Goal: Task Accomplishment & Management: Manage account settings

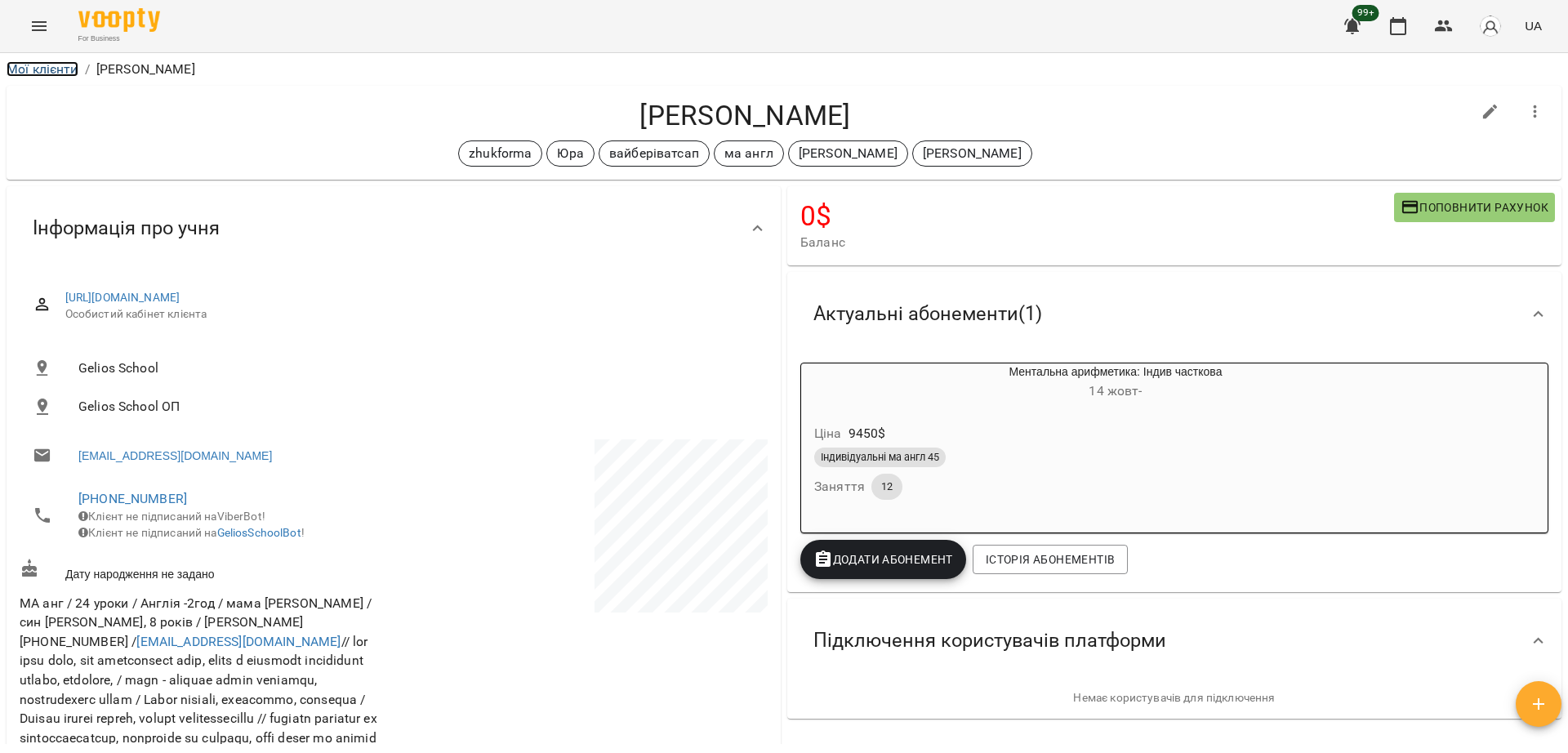
click at [45, 70] on link "Мої клієнти" at bounding box center [43, 69] width 72 height 16
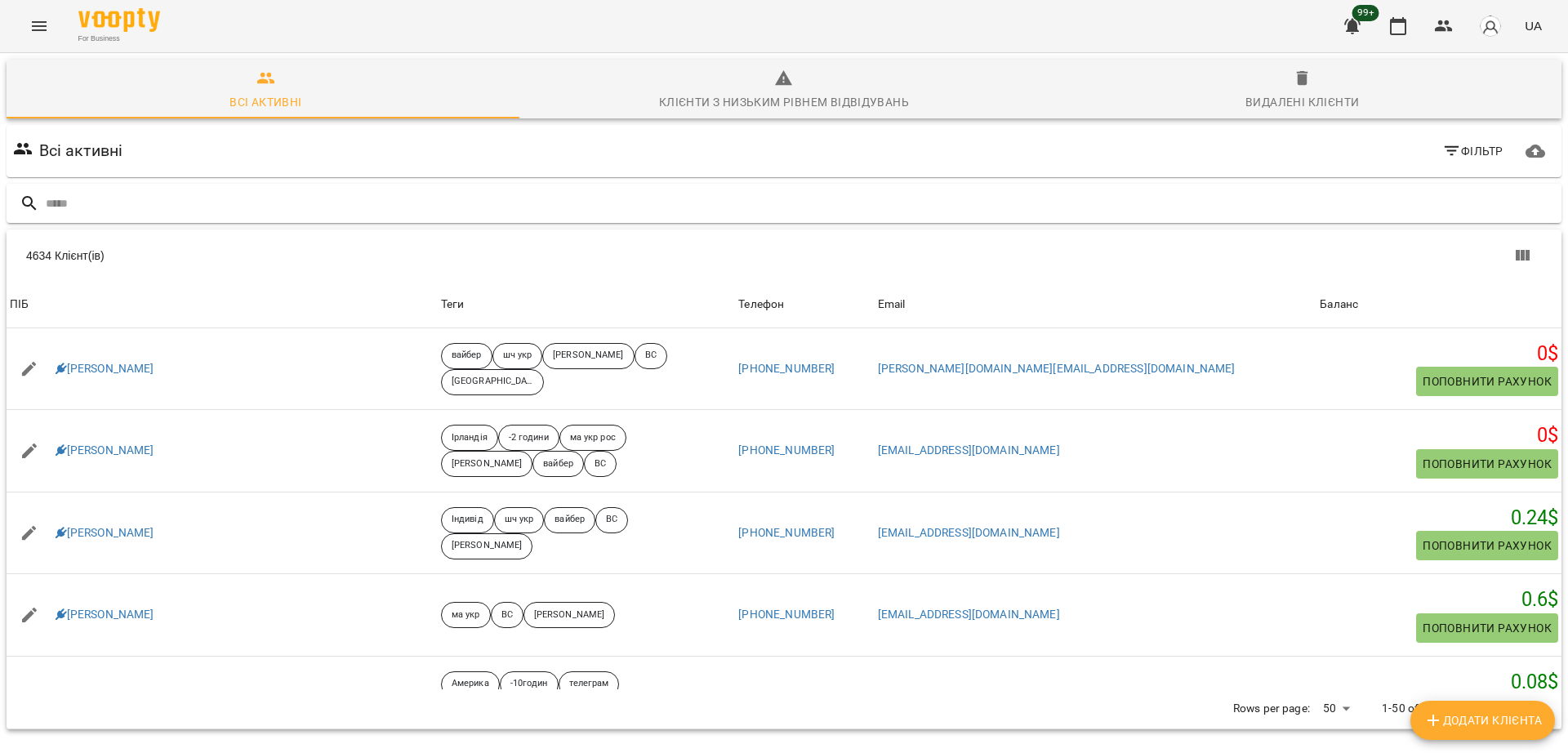
click at [527, 208] on input "text" at bounding box center [800, 204] width 1510 height 27
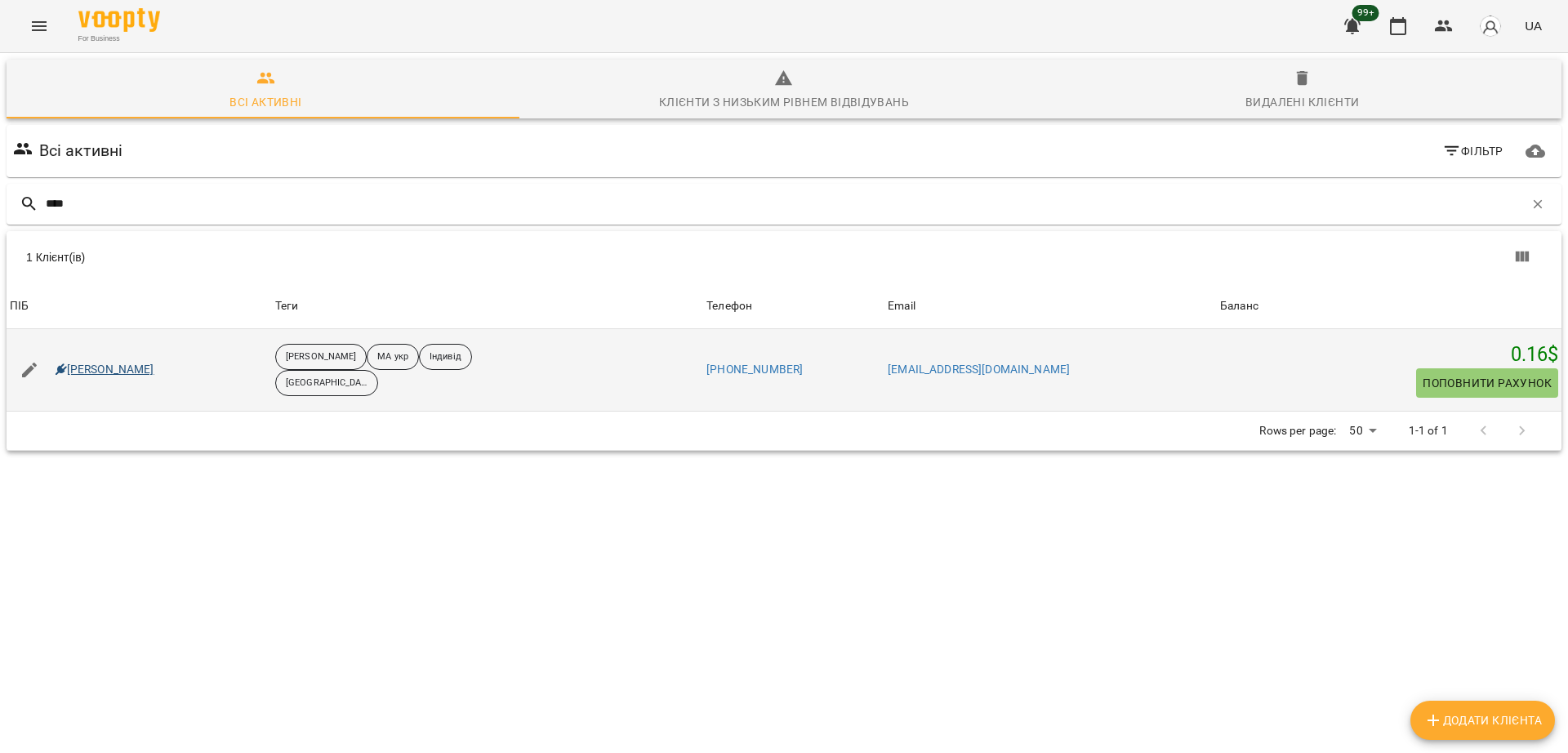
type input "****"
click at [114, 370] on link "[PERSON_NAME]" at bounding box center [105, 370] width 99 height 16
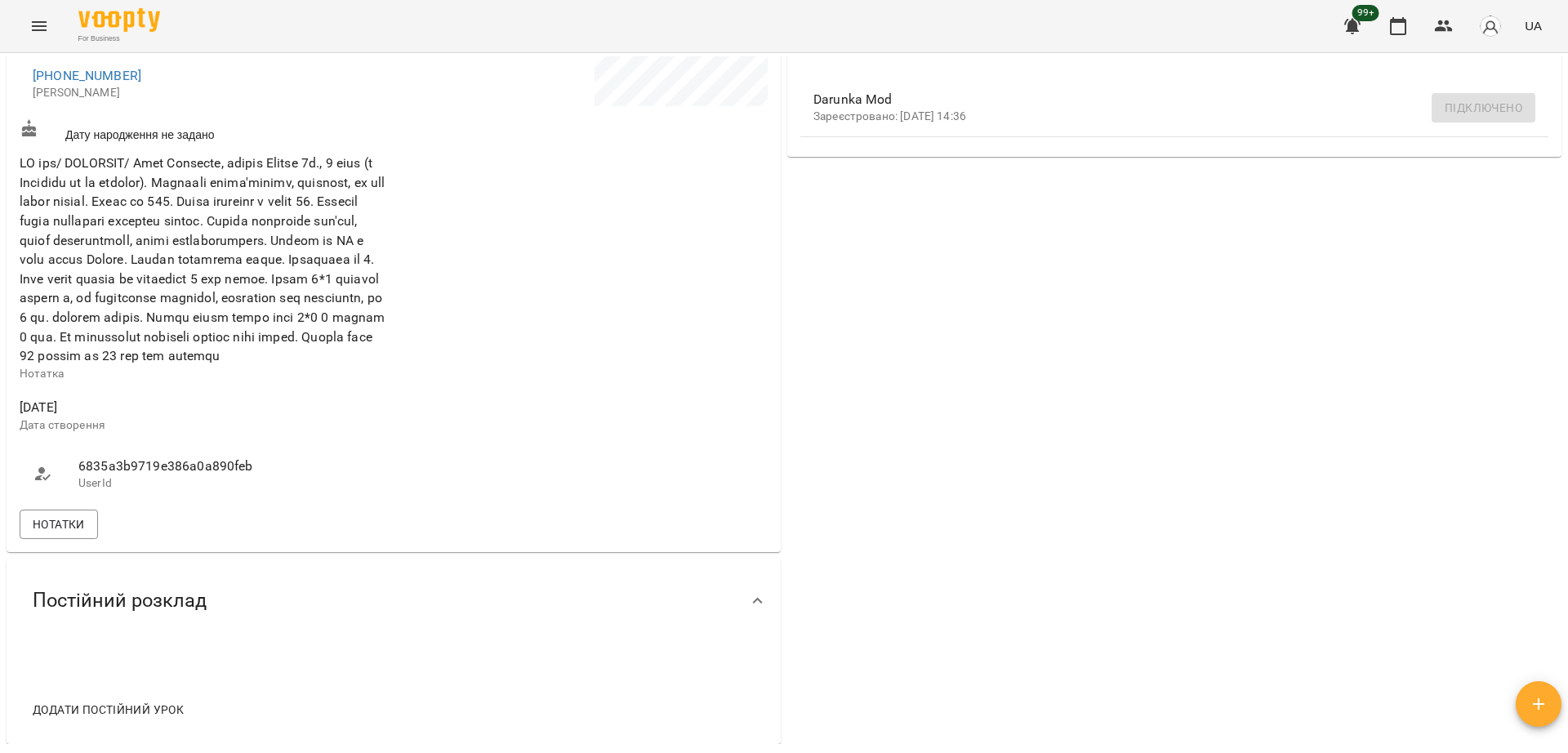
scroll to position [510, 0]
click at [78, 530] on span "Нотатки" at bounding box center [59, 520] width 52 height 19
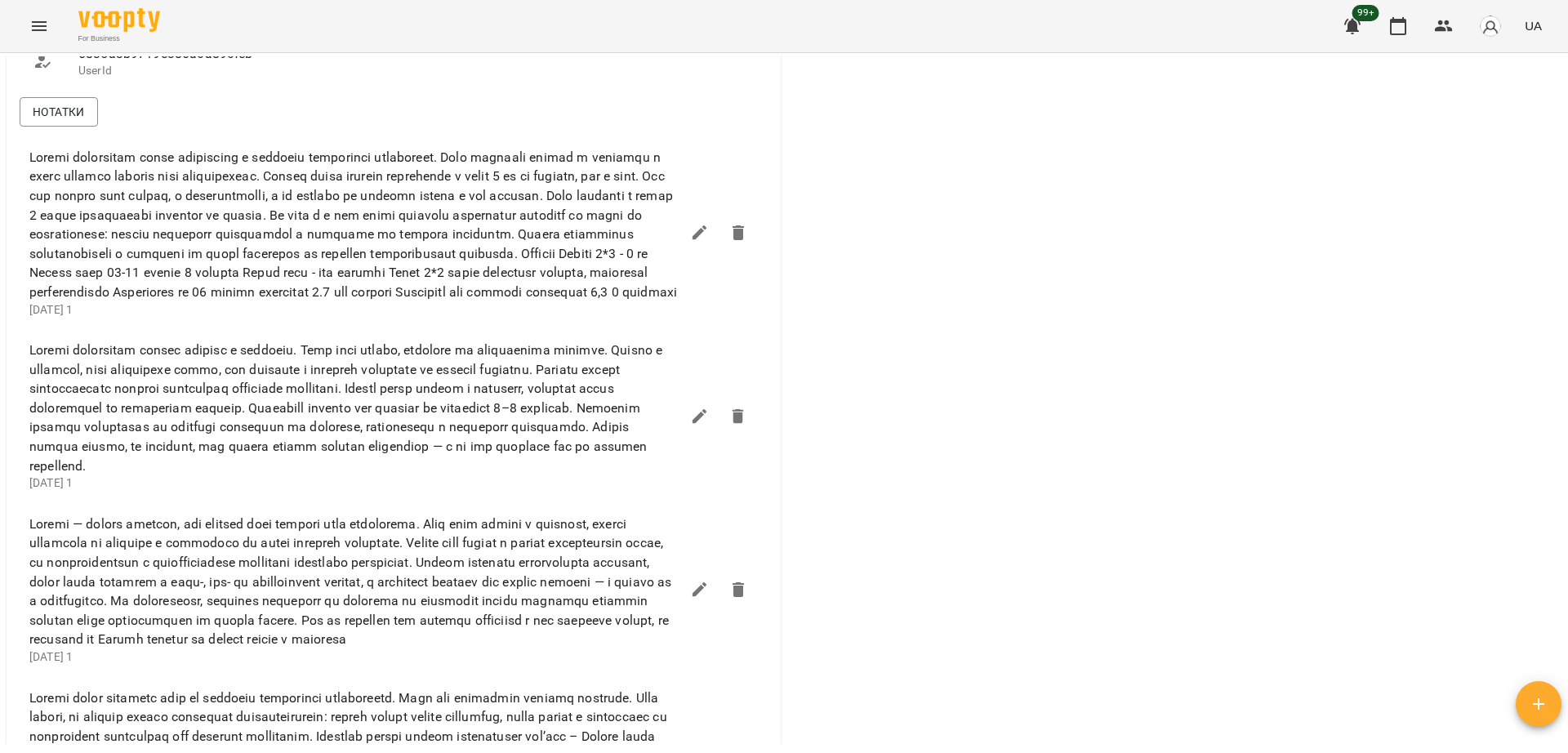
scroll to position [1327, 0]
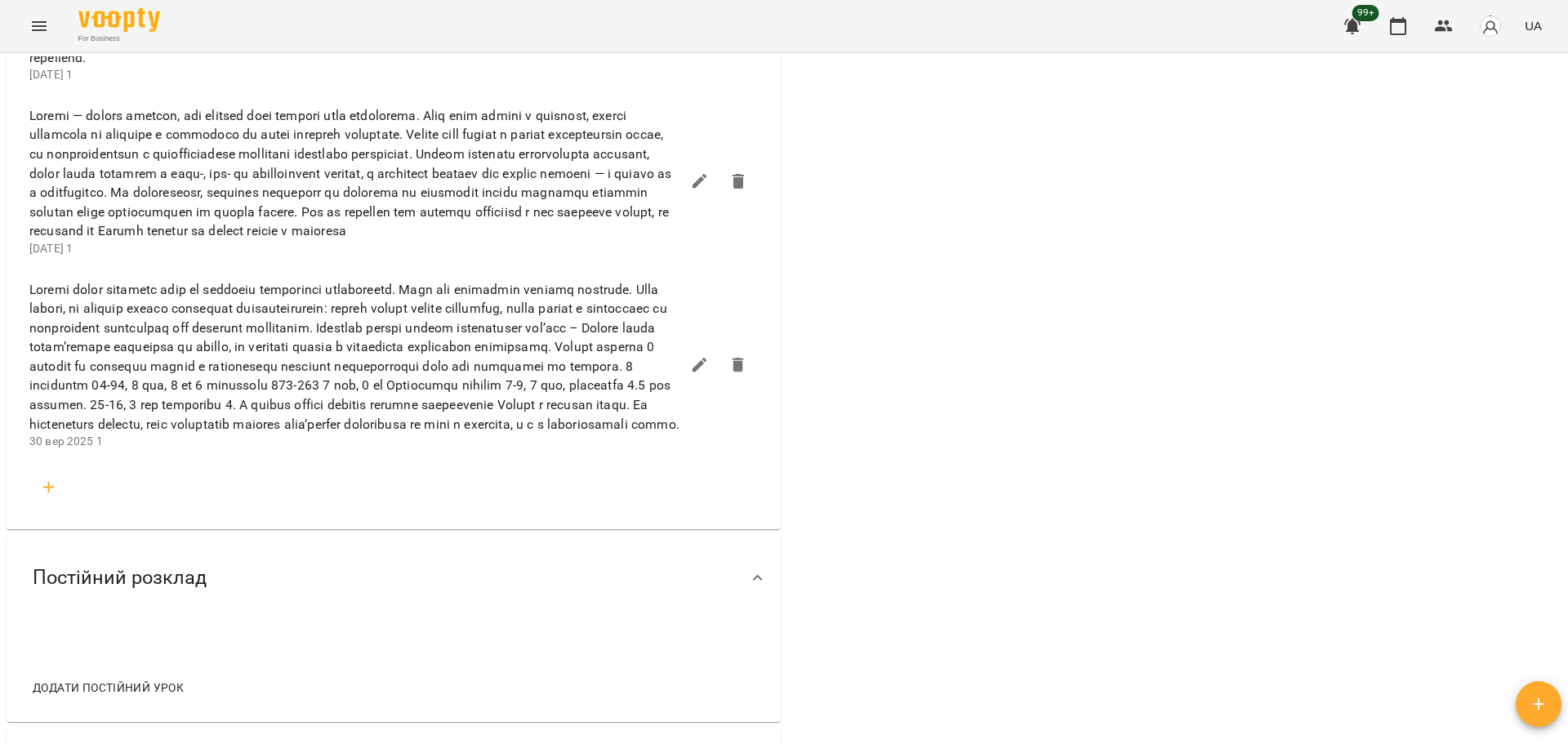
click at [448, 435] on span at bounding box center [354, 357] width 651 height 154
click at [259, 385] on span at bounding box center [354, 357] width 651 height 154
click at [277, 435] on span at bounding box center [354, 357] width 651 height 154
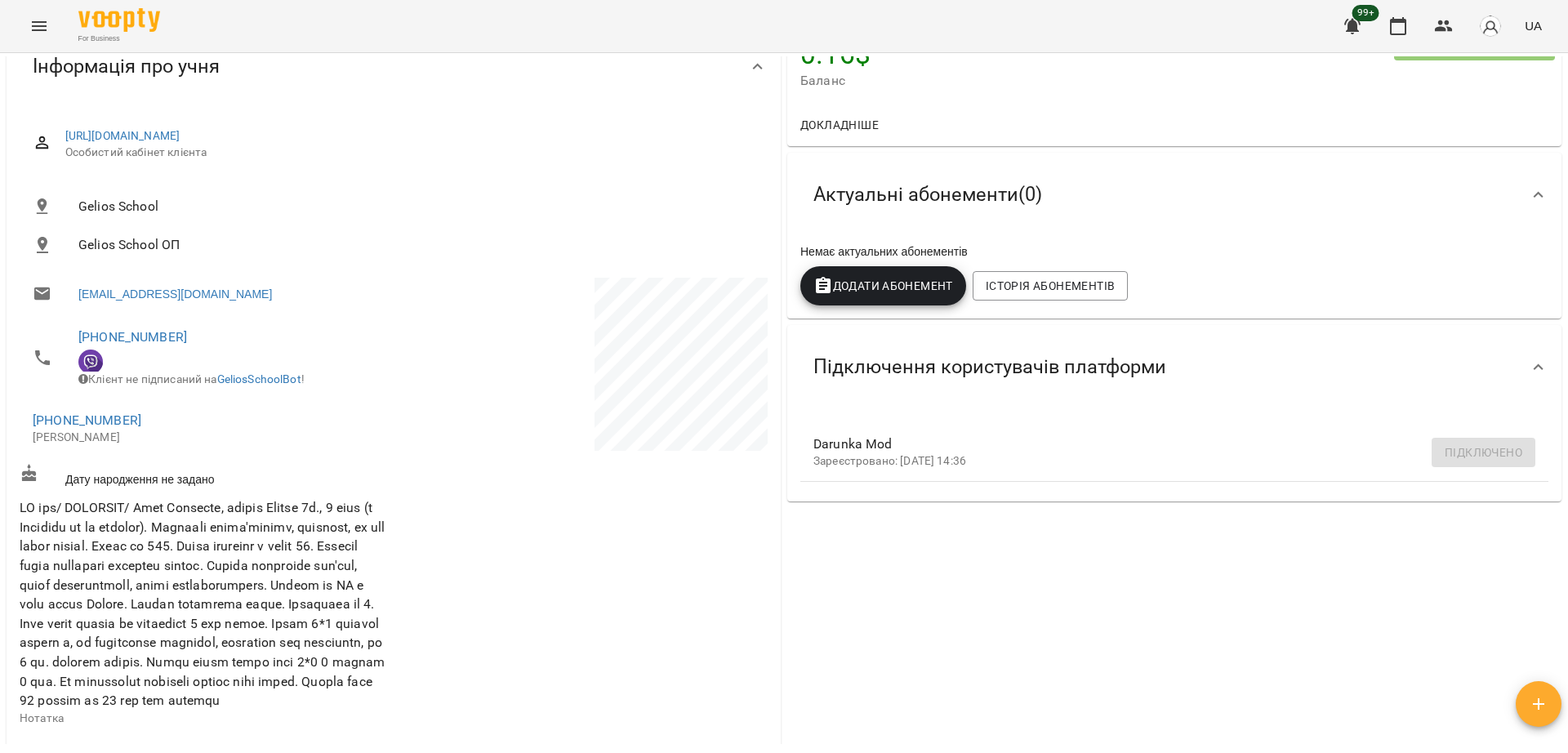
scroll to position [0, 0]
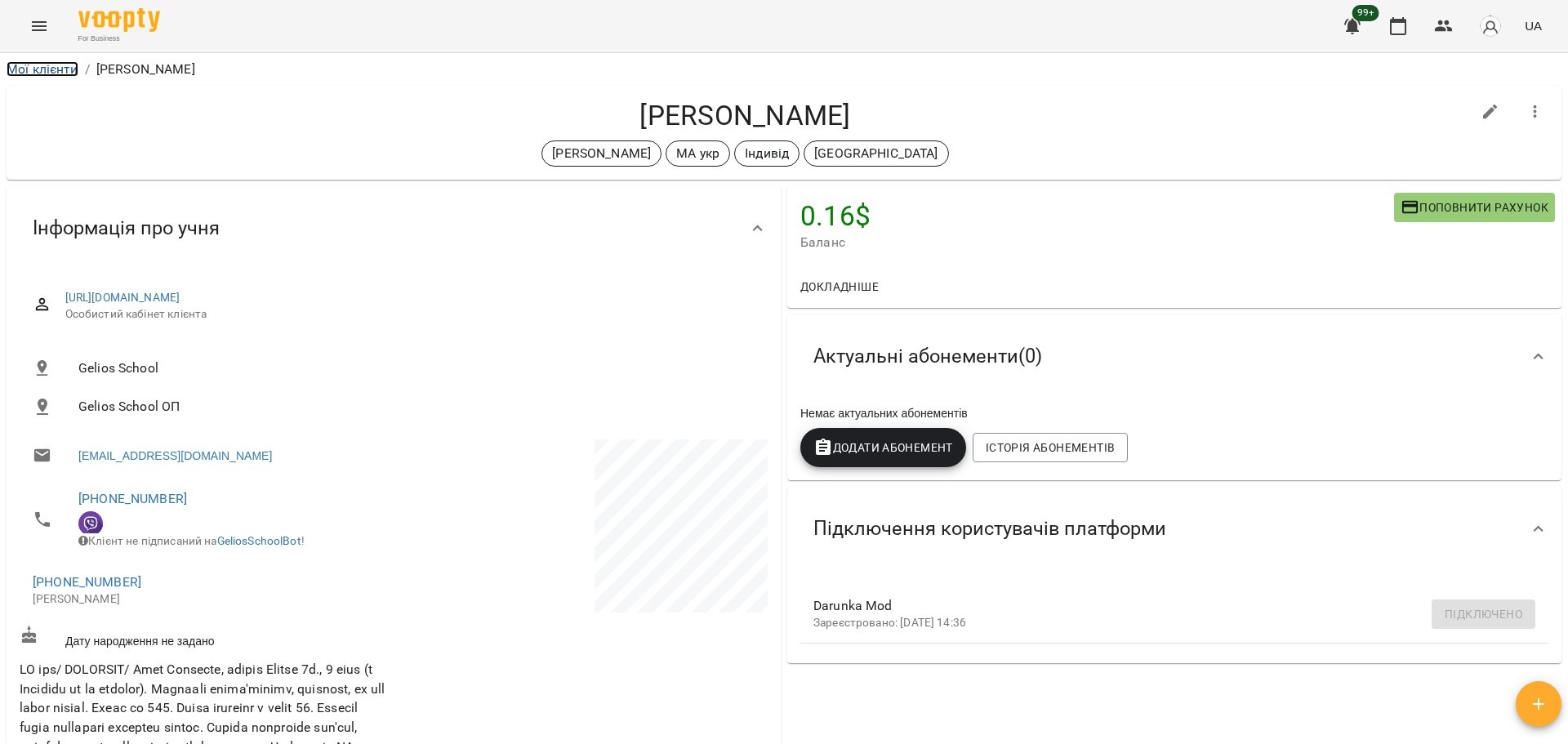
click at [52, 70] on link "Мої клієнти" at bounding box center [43, 69] width 72 height 16
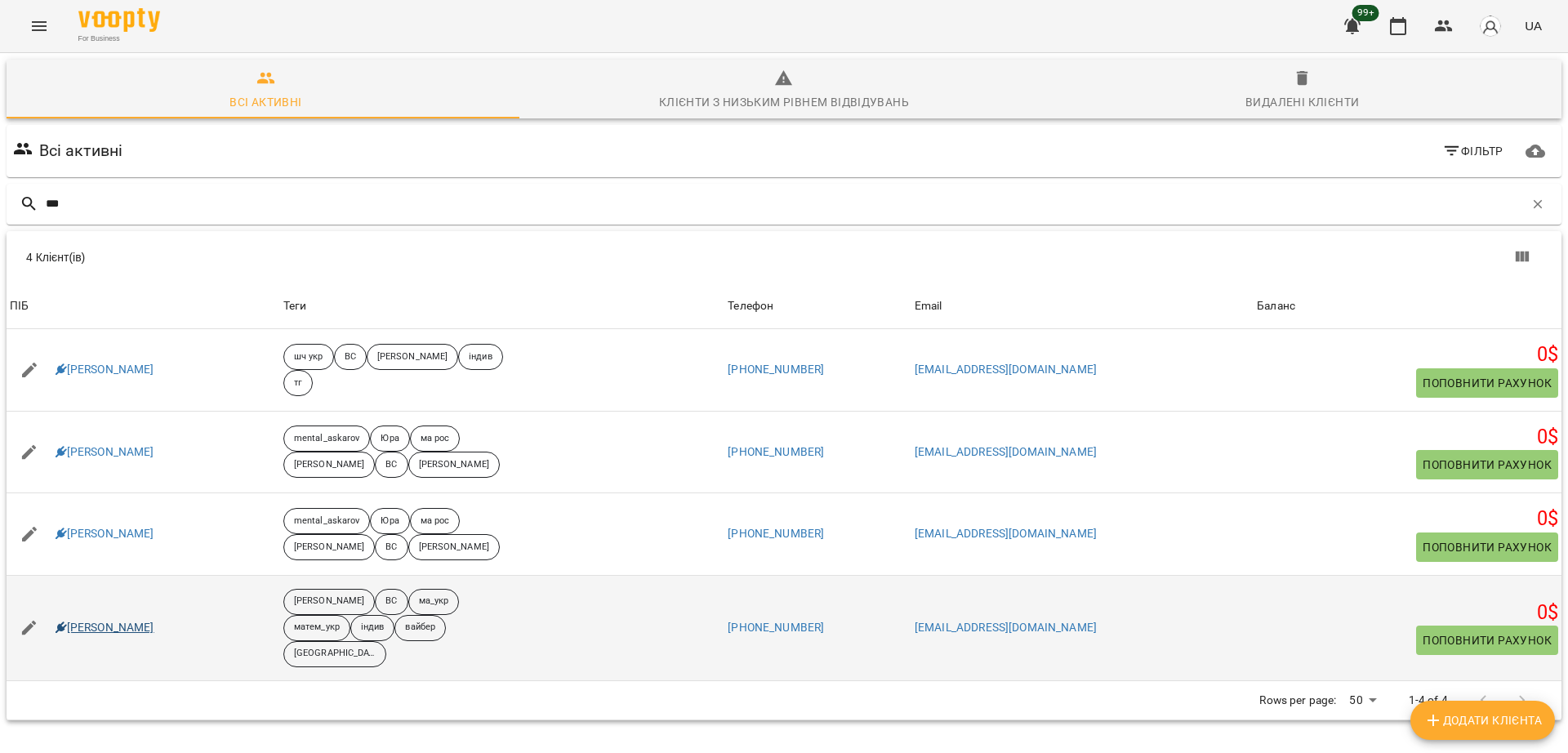
type input "***"
click at [83, 620] on link "[PERSON_NAME]" at bounding box center [105, 628] width 99 height 16
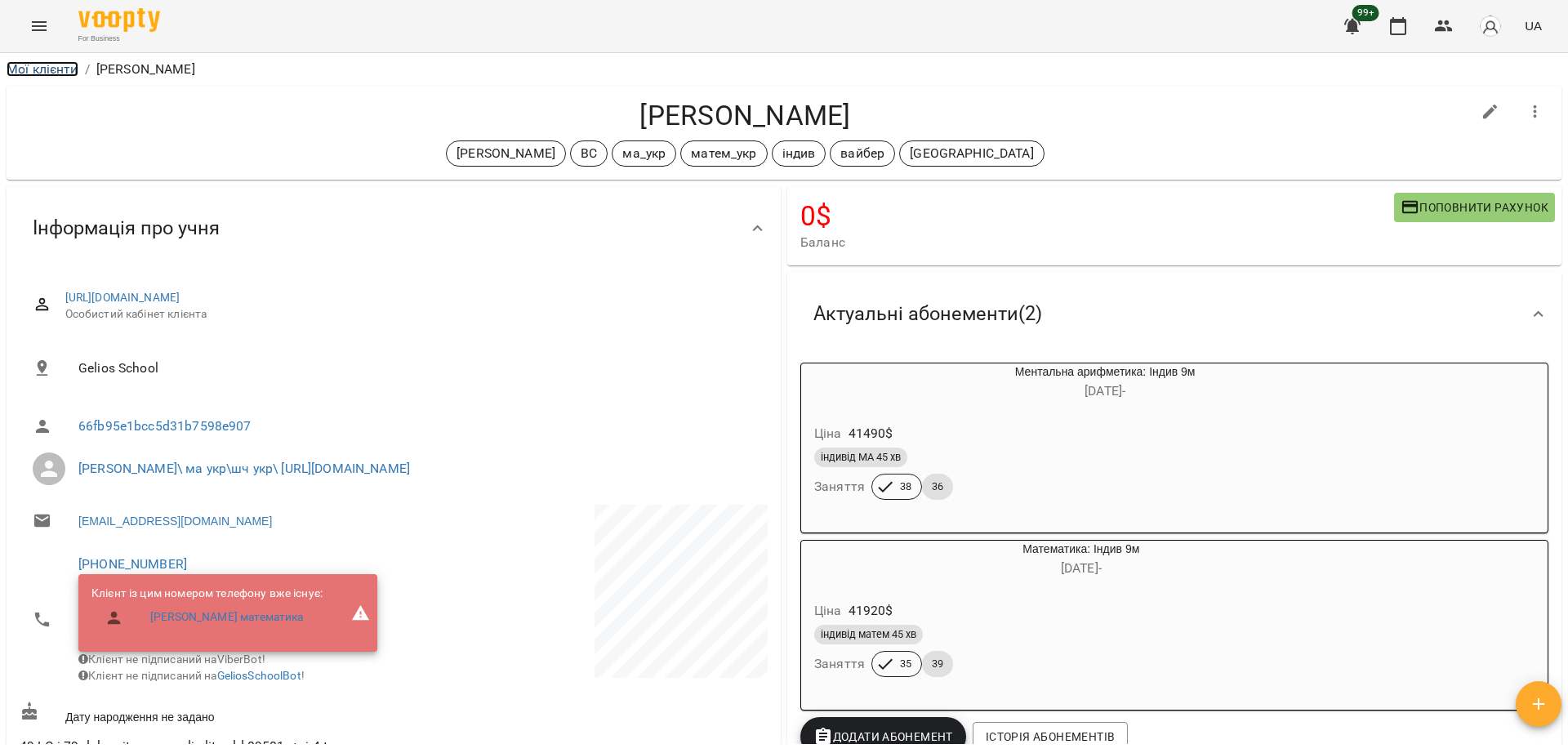
click at [21, 73] on link "Мої клієнти" at bounding box center [43, 69] width 72 height 16
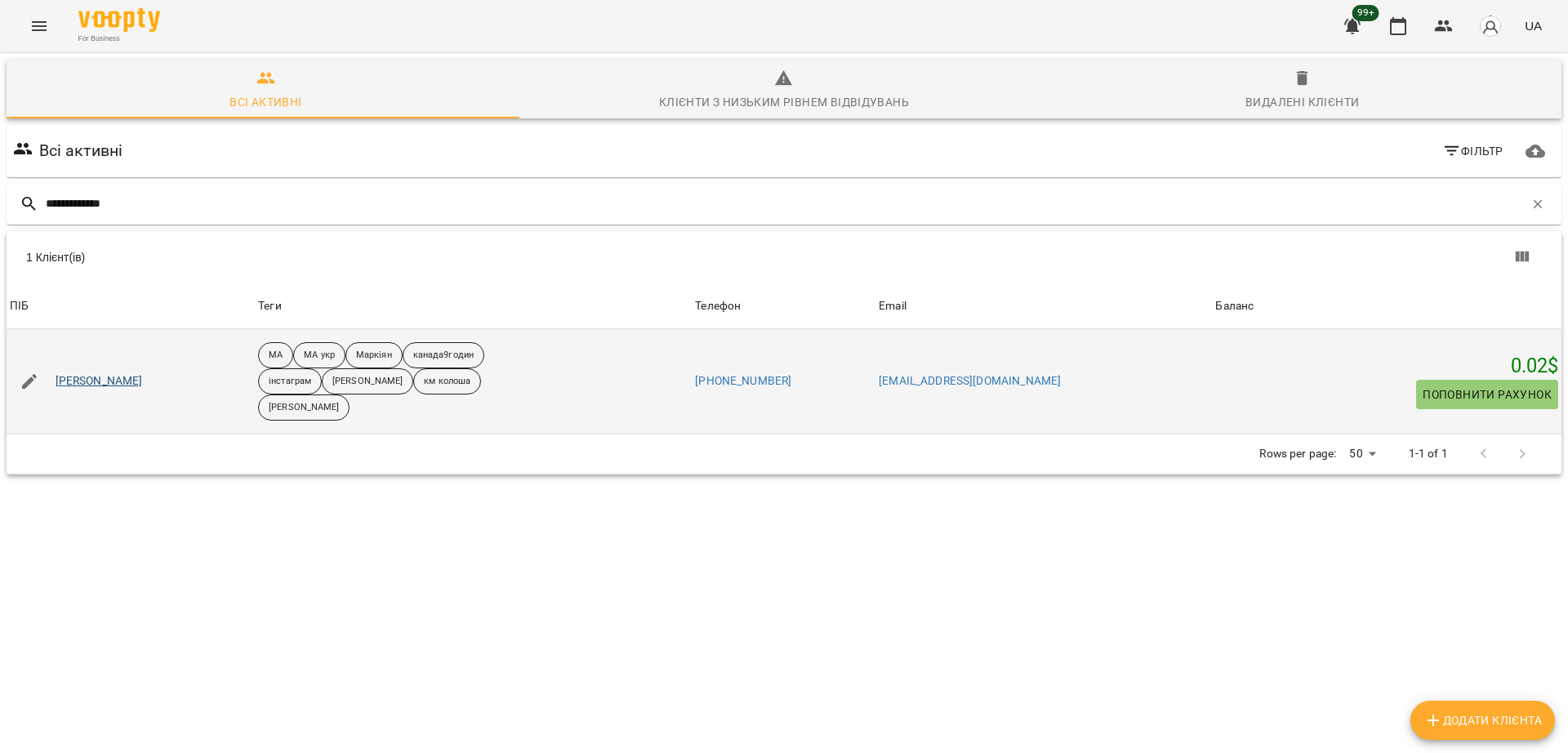
type input "**********"
click at [106, 380] on link "[PERSON_NAME]" at bounding box center [99, 381] width 87 height 16
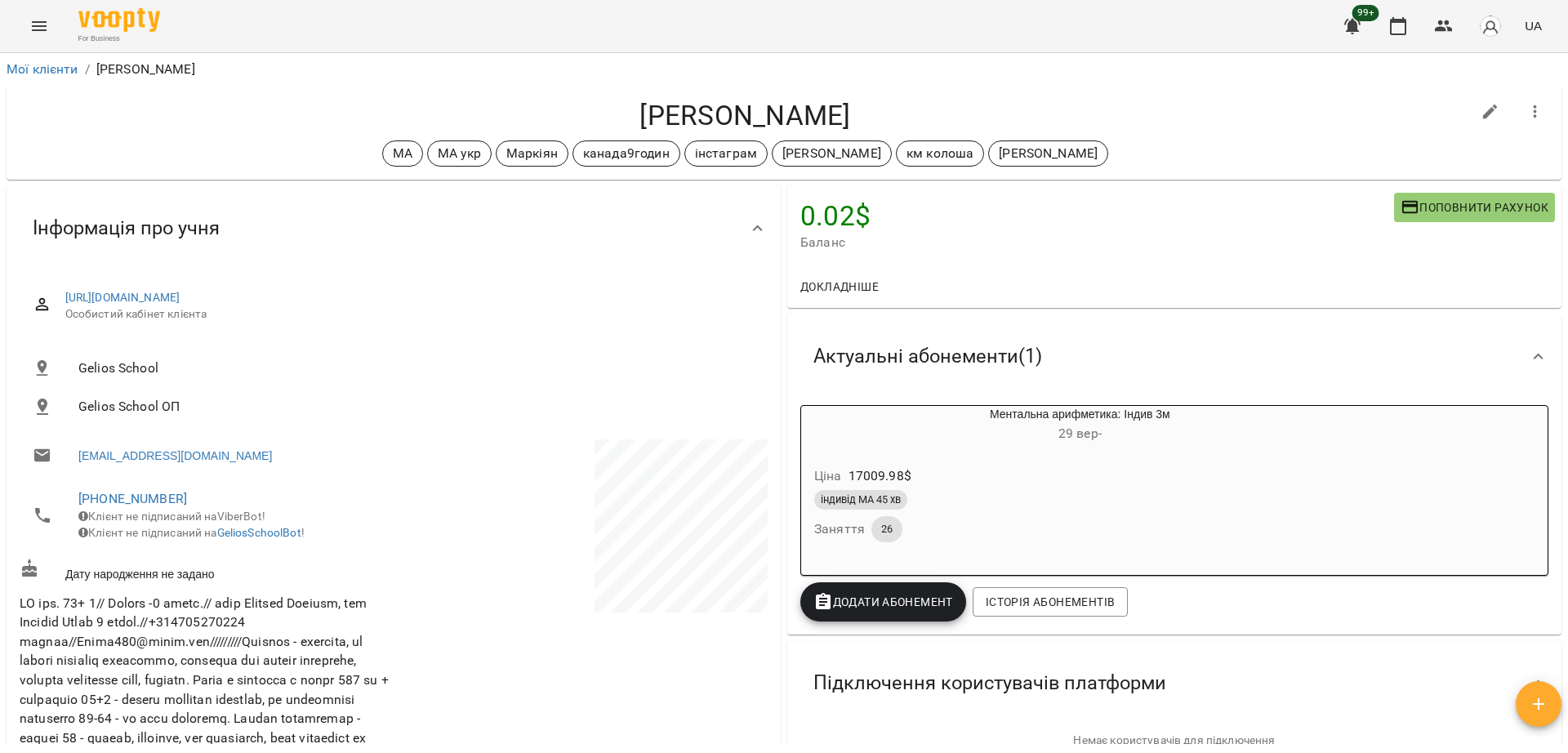
click at [36, 30] on icon "Menu" at bounding box center [39, 26] width 15 height 10
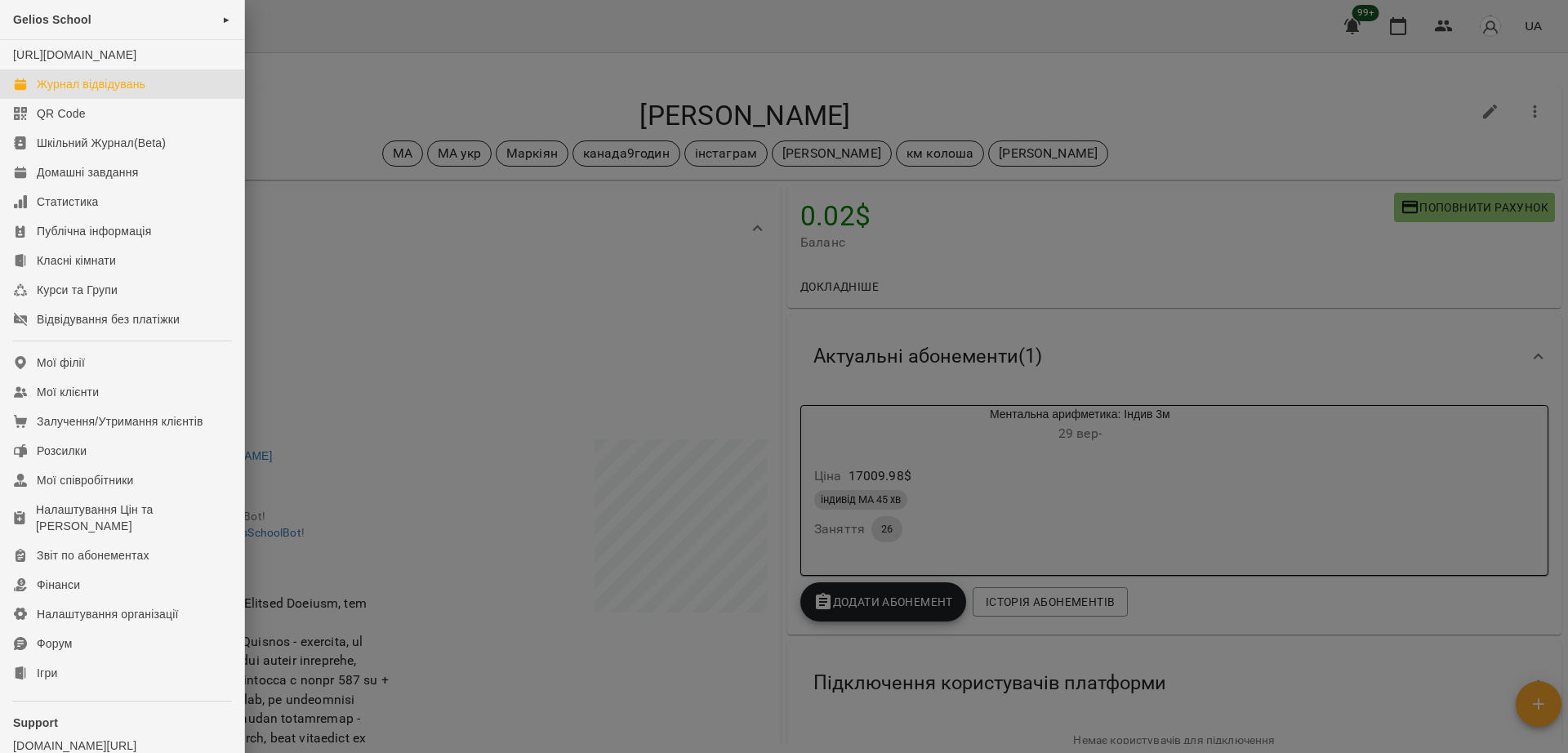
click at [123, 92] on div "Журнал відвідувань" at bounding box center [91, 83] width 109 height 16
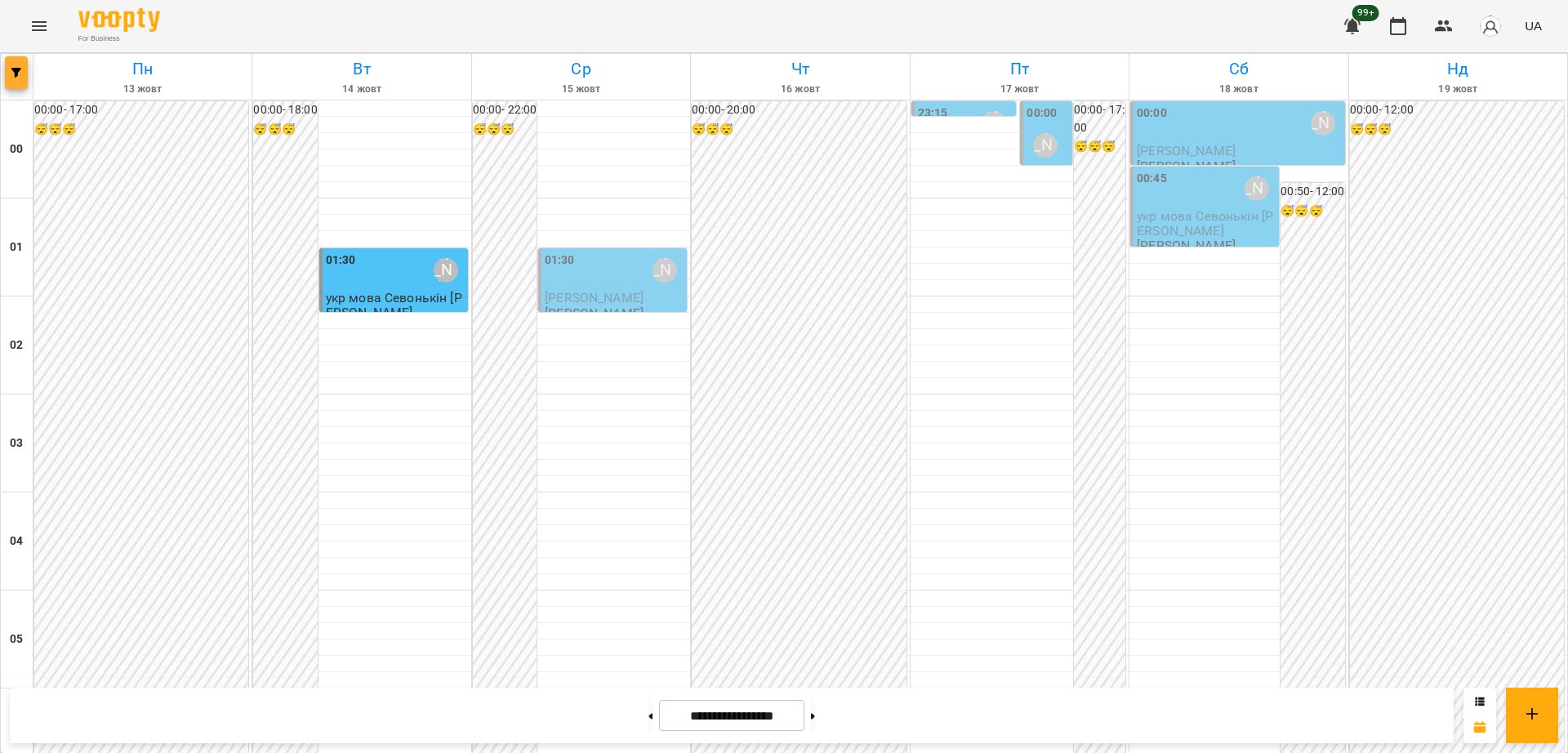
click at [23, 74] on span "button" at bounding box center [16, 73] width 23 height 10
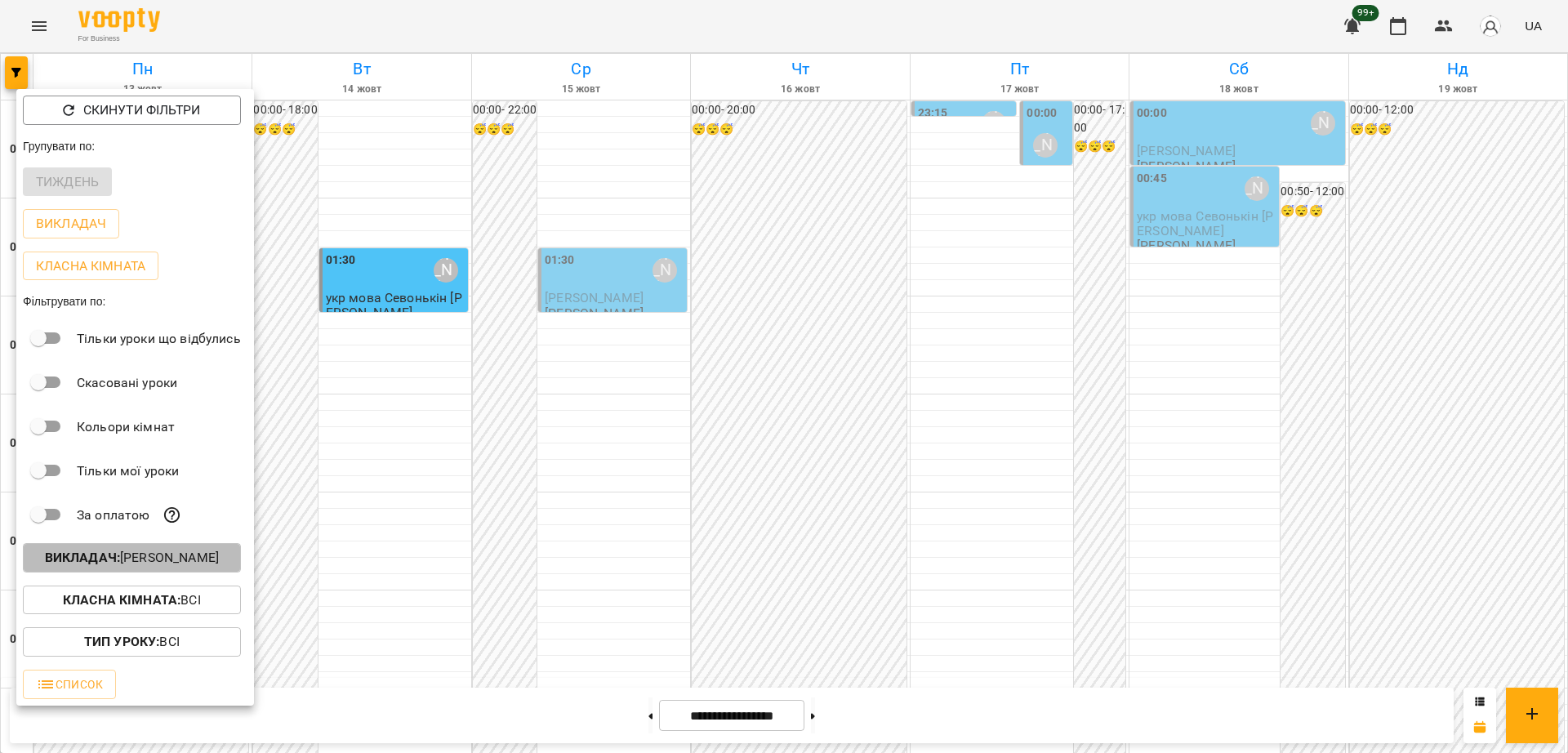
click at [153, 573] on button "Викладач : [PERSON_NAME]" at bounding box center [132, 558] width 218 height 29
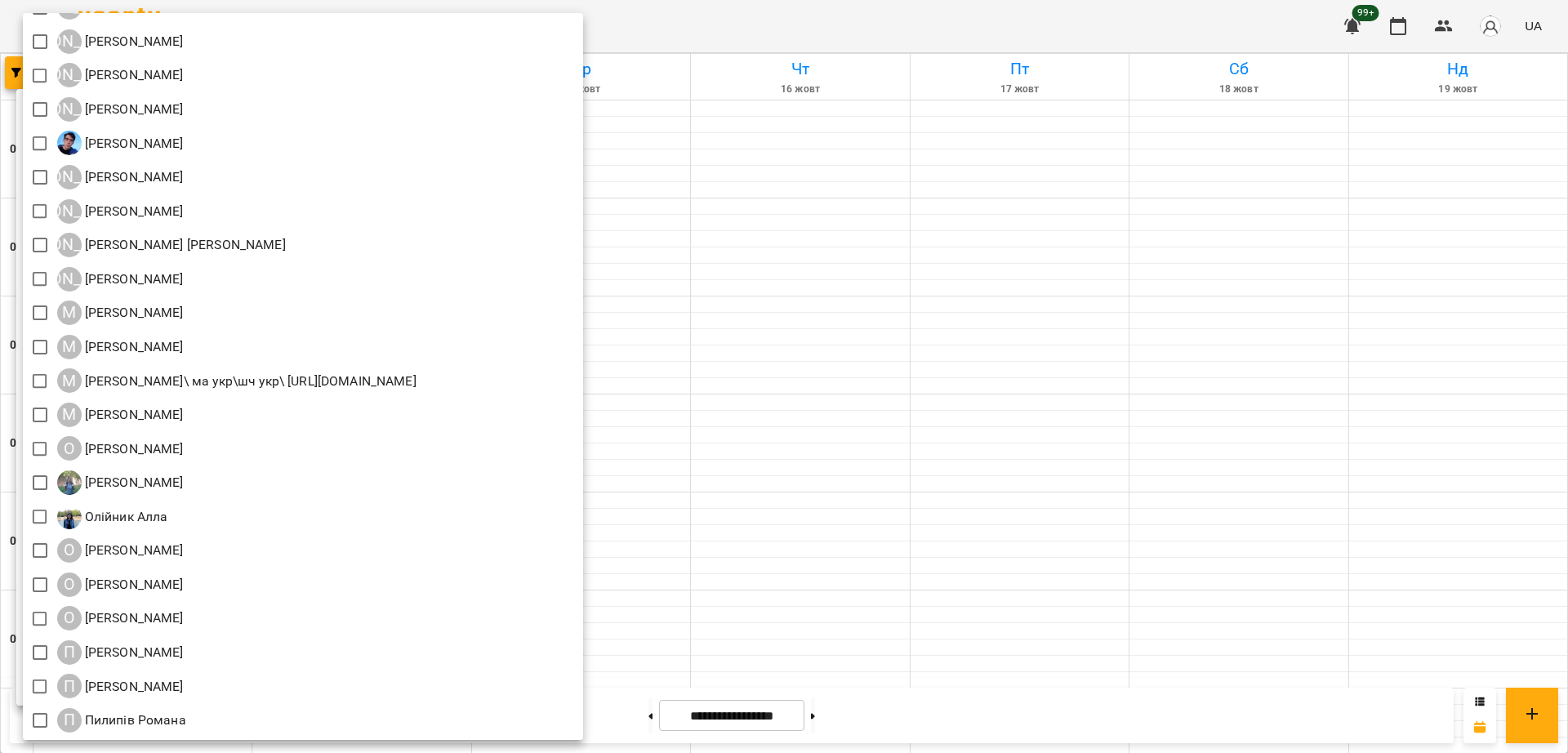
scroll to position [1765, 0]
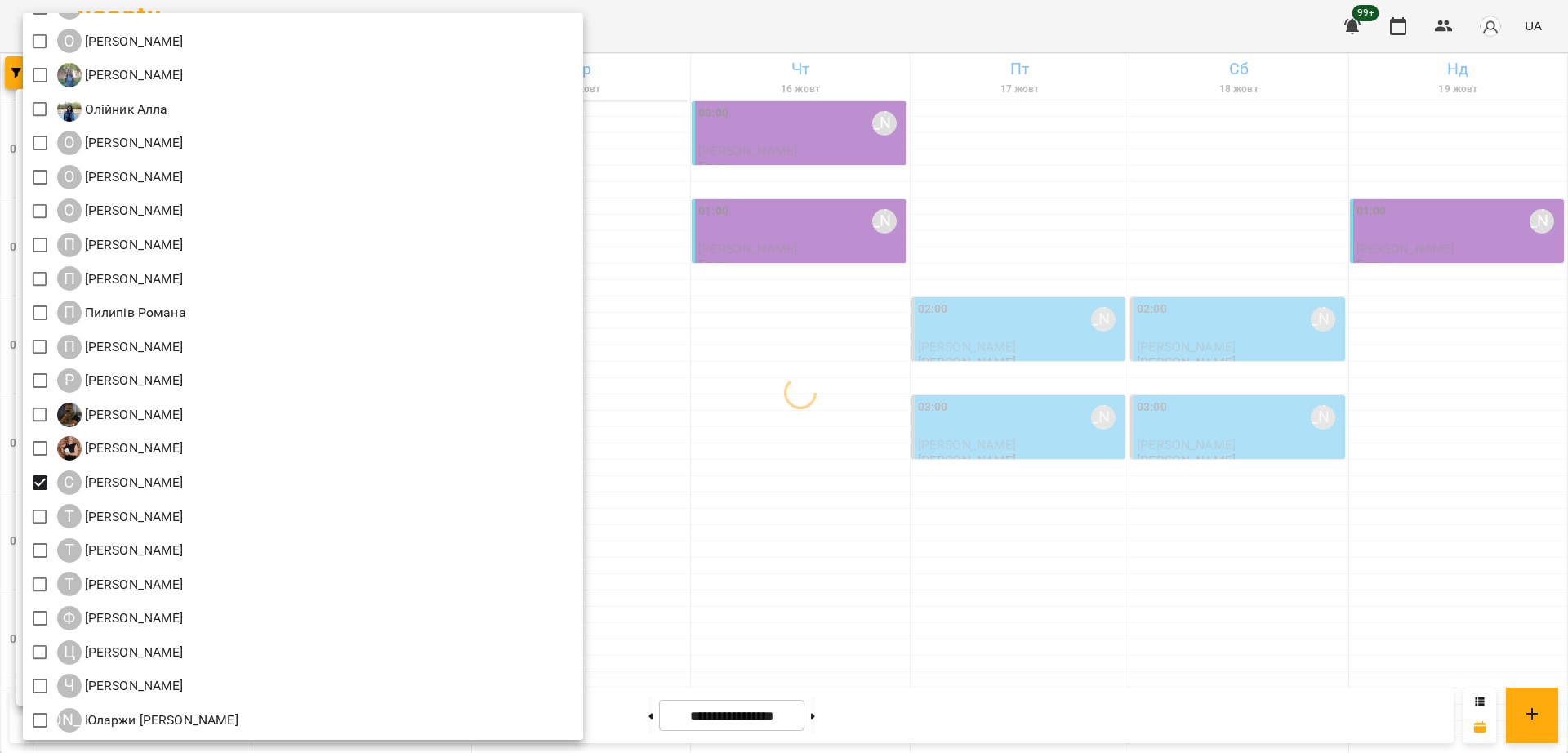
click at [822, 26] on div at bounding box center [784, 376] width 1568 height 753
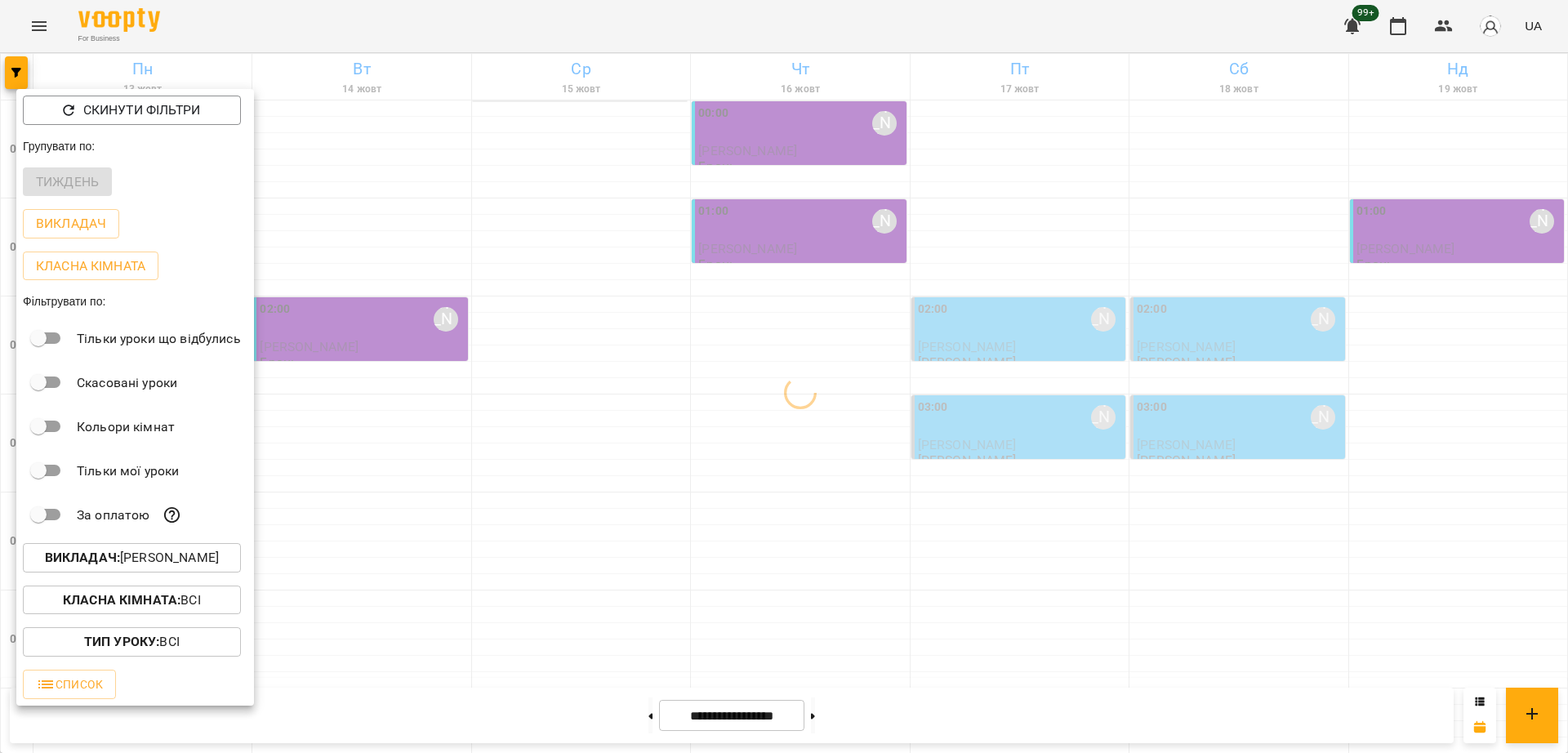
click at [793, 18] on div at bounding box center [784, 376] width 1568 height 753
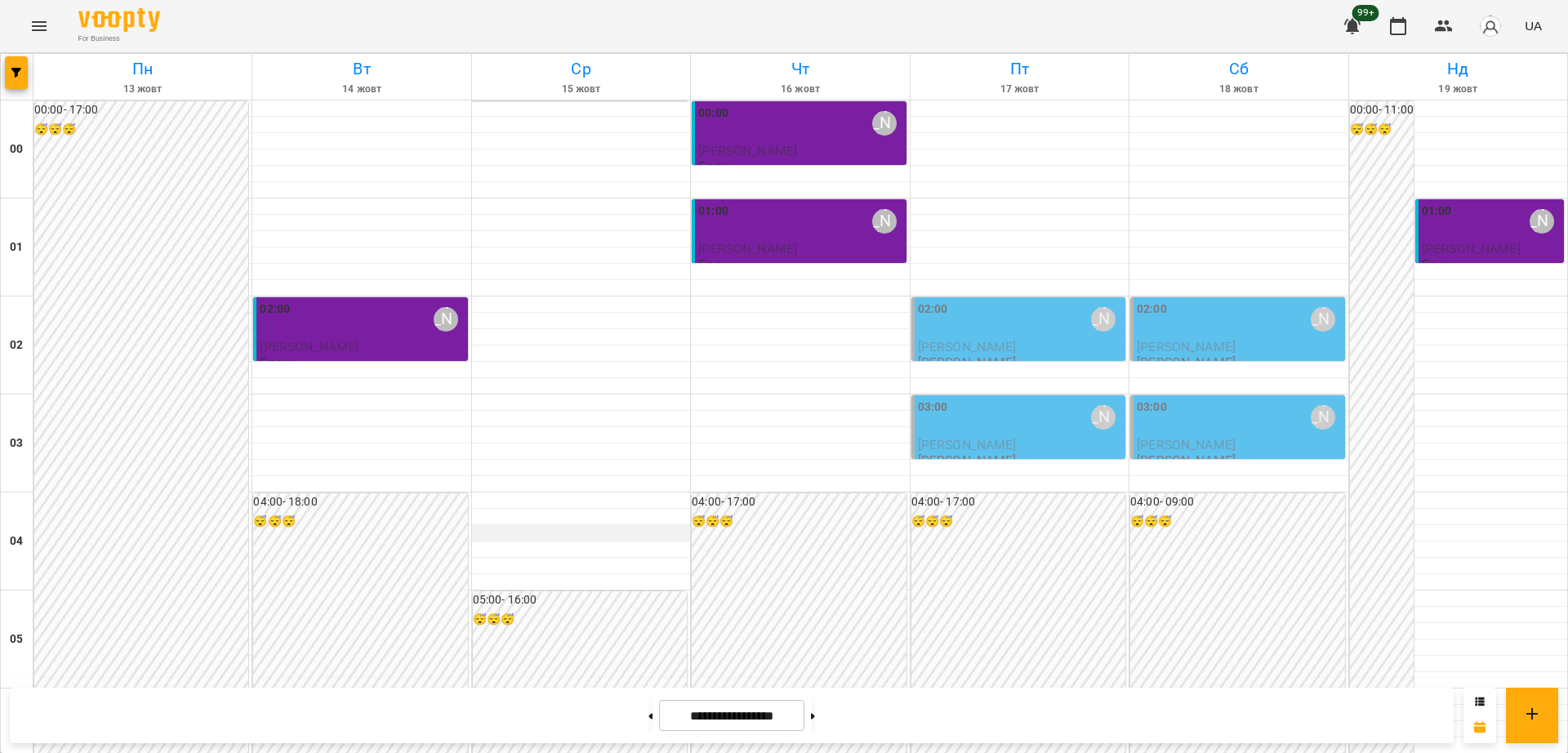
scroll to position [0, 0]
click at [553, 33] on div "For Business 99+ UA" at bounding box center [784, 26] width 1568 height 52
click at [39, 34] on icon "Menu" at bounding box center [39, 26] width 19 height 19
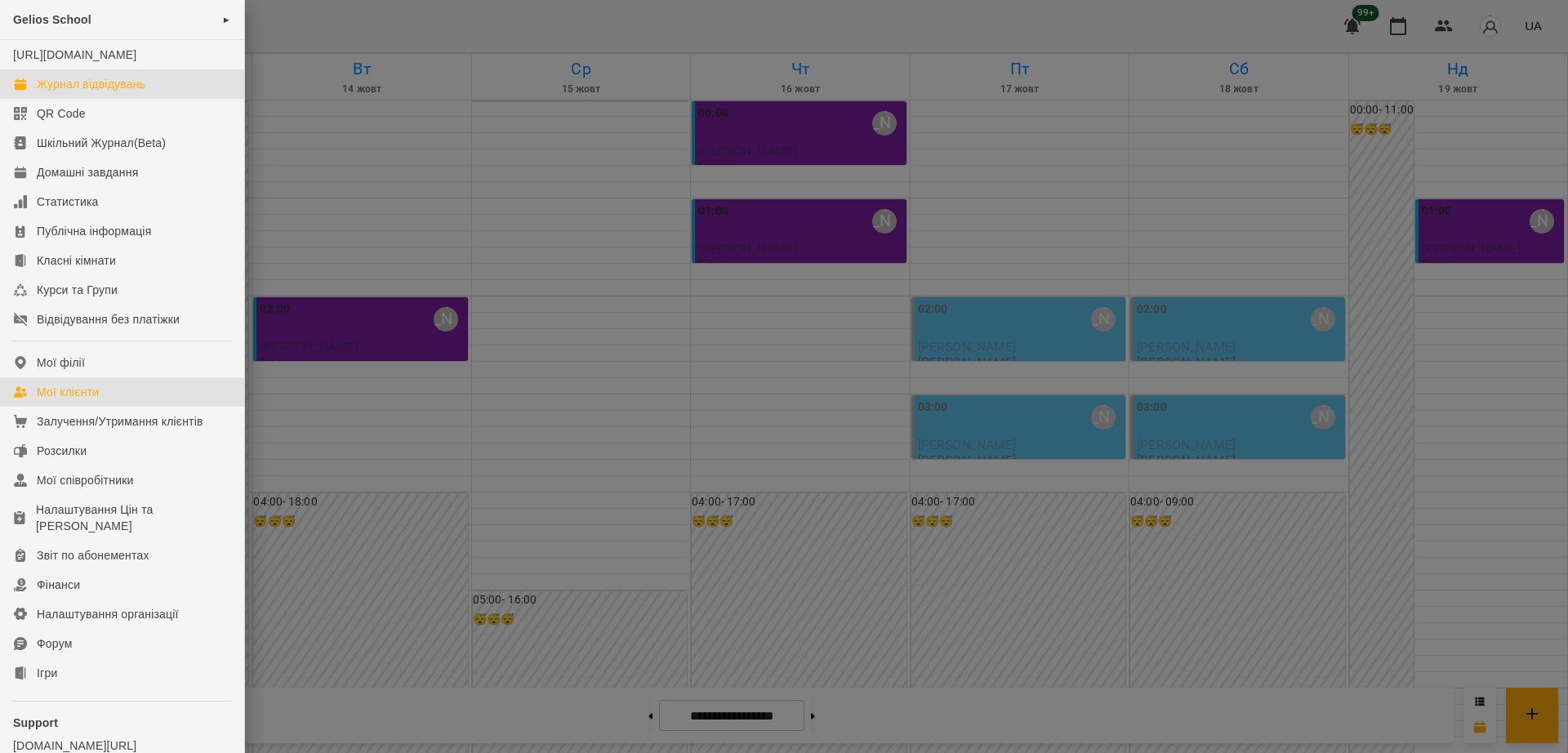
click at [90, 401] on div "Мої клієнти" at bounding box center [68, 392] width 62 height 16
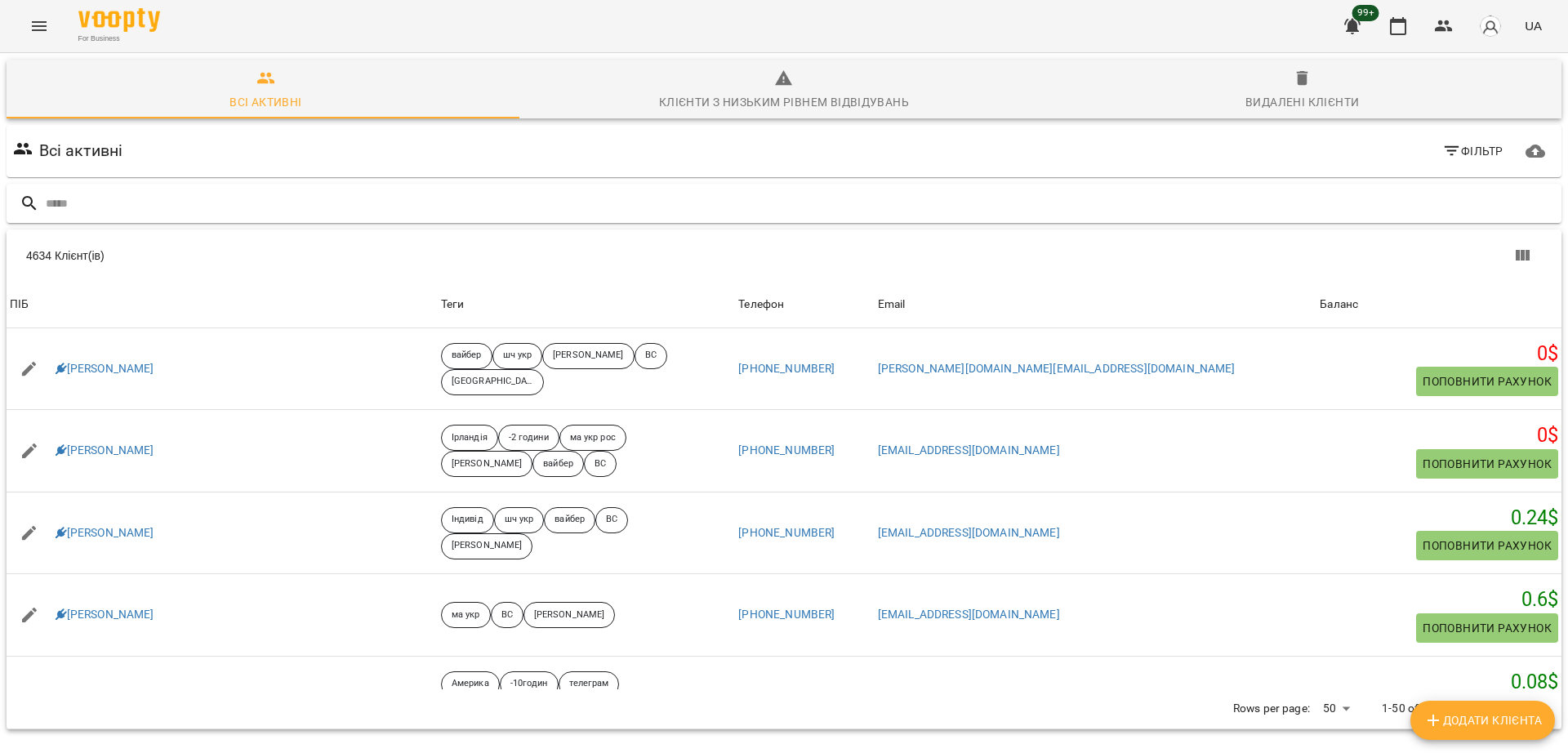
click at [390, 203] on input "text" at bounding box center [800, 204] width 1510 height 27
type input "*******"
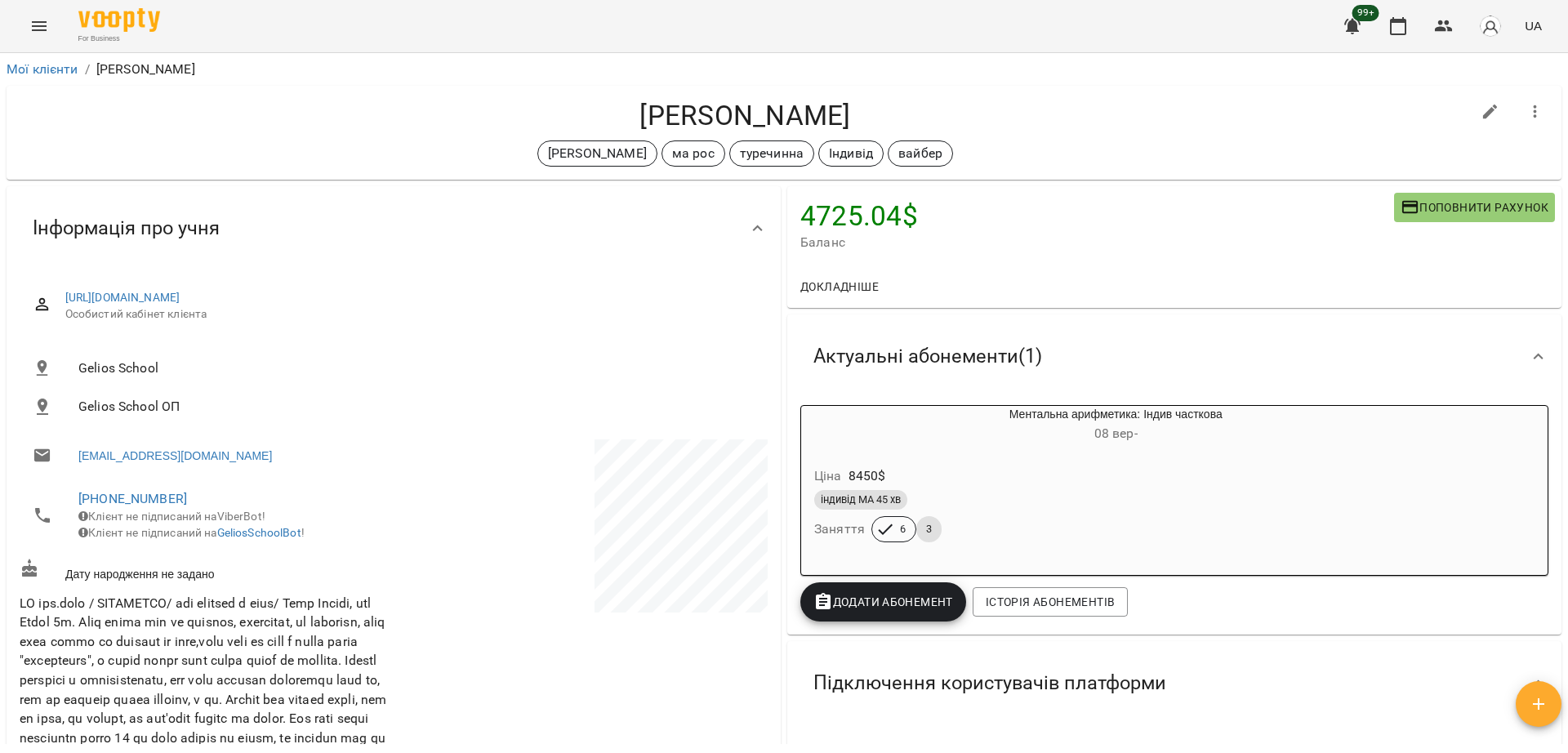
click at [29, 27] on icon "Menu" at bounding box center [39, 26] width 19 height 19
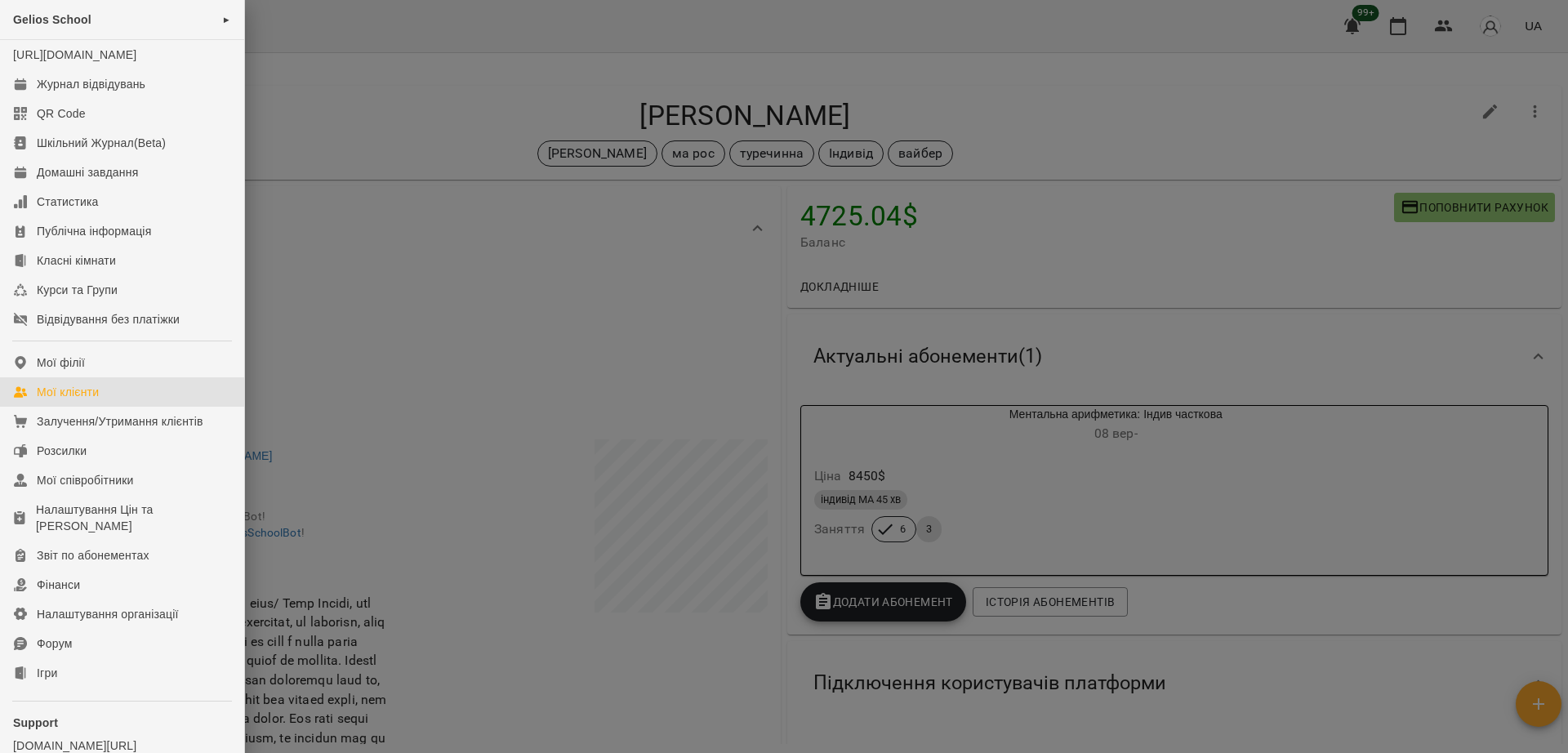
click at [114, 407] on link "Мої клієнти" at bounding box center [122, 392] width 245 height 29
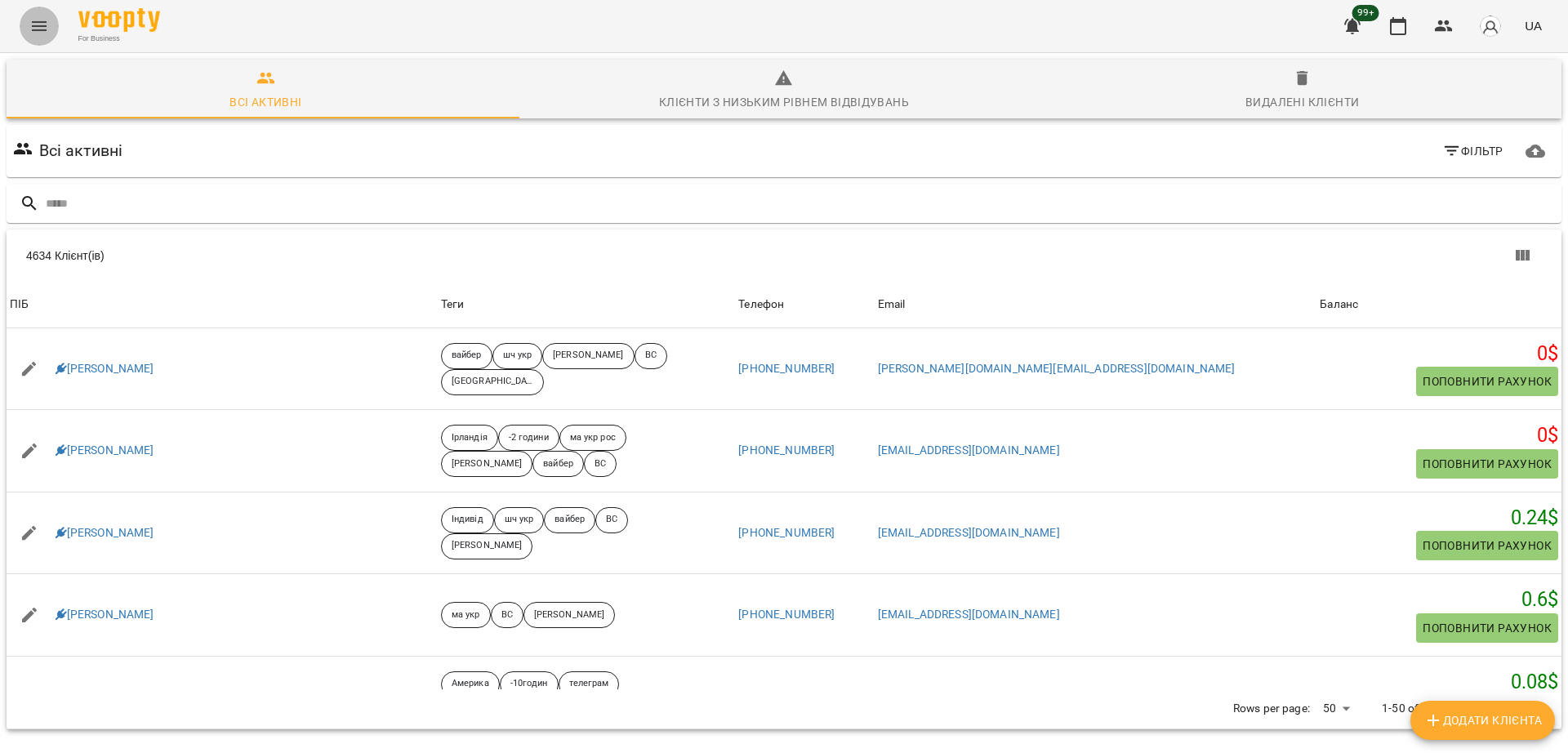
click at [41, 35] on icon "Menu" at bounding box center [39, 26] width 19 height 19
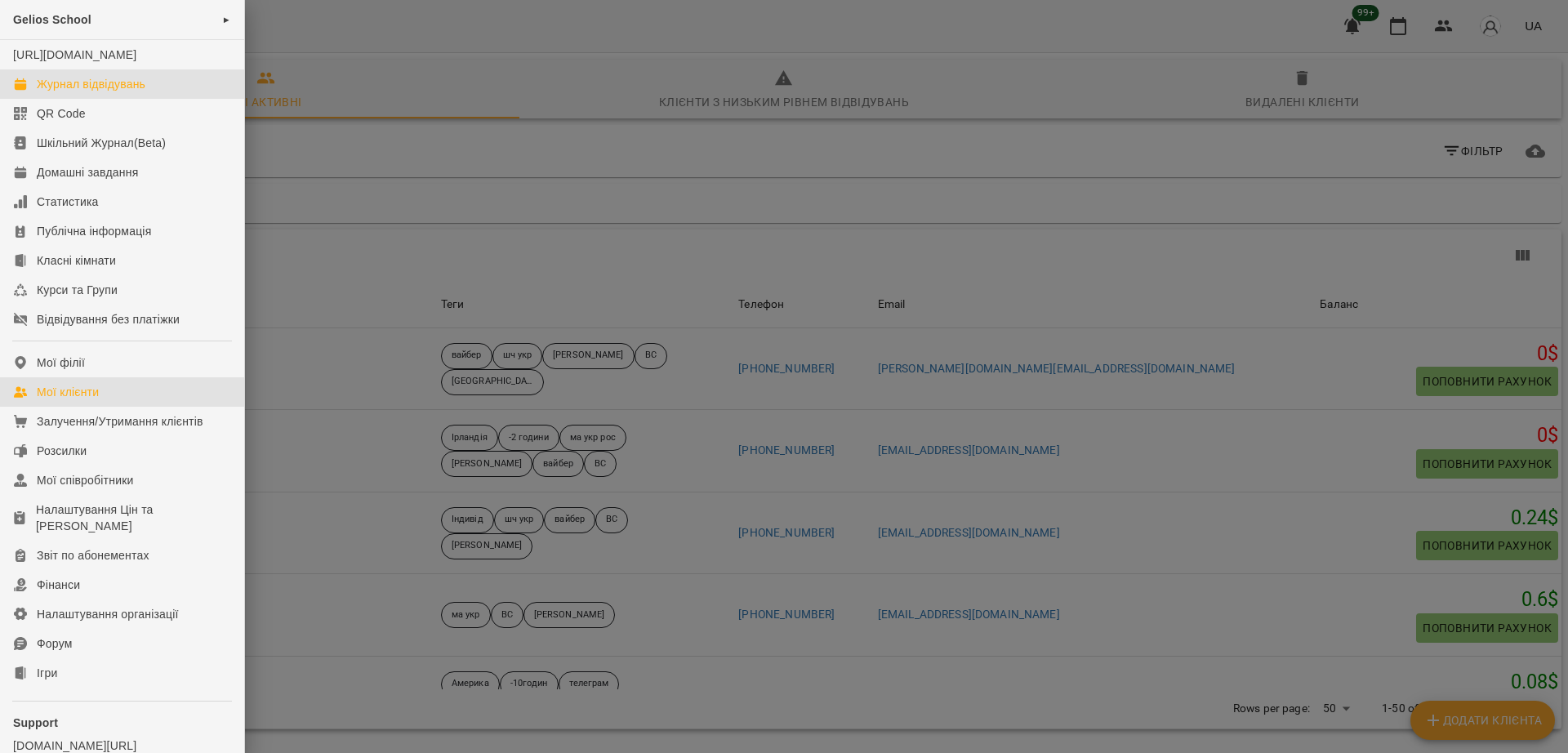
click at [64, 92] on div "Журнал відвідувань" at bounding box center [91, 83] width 109 height 16
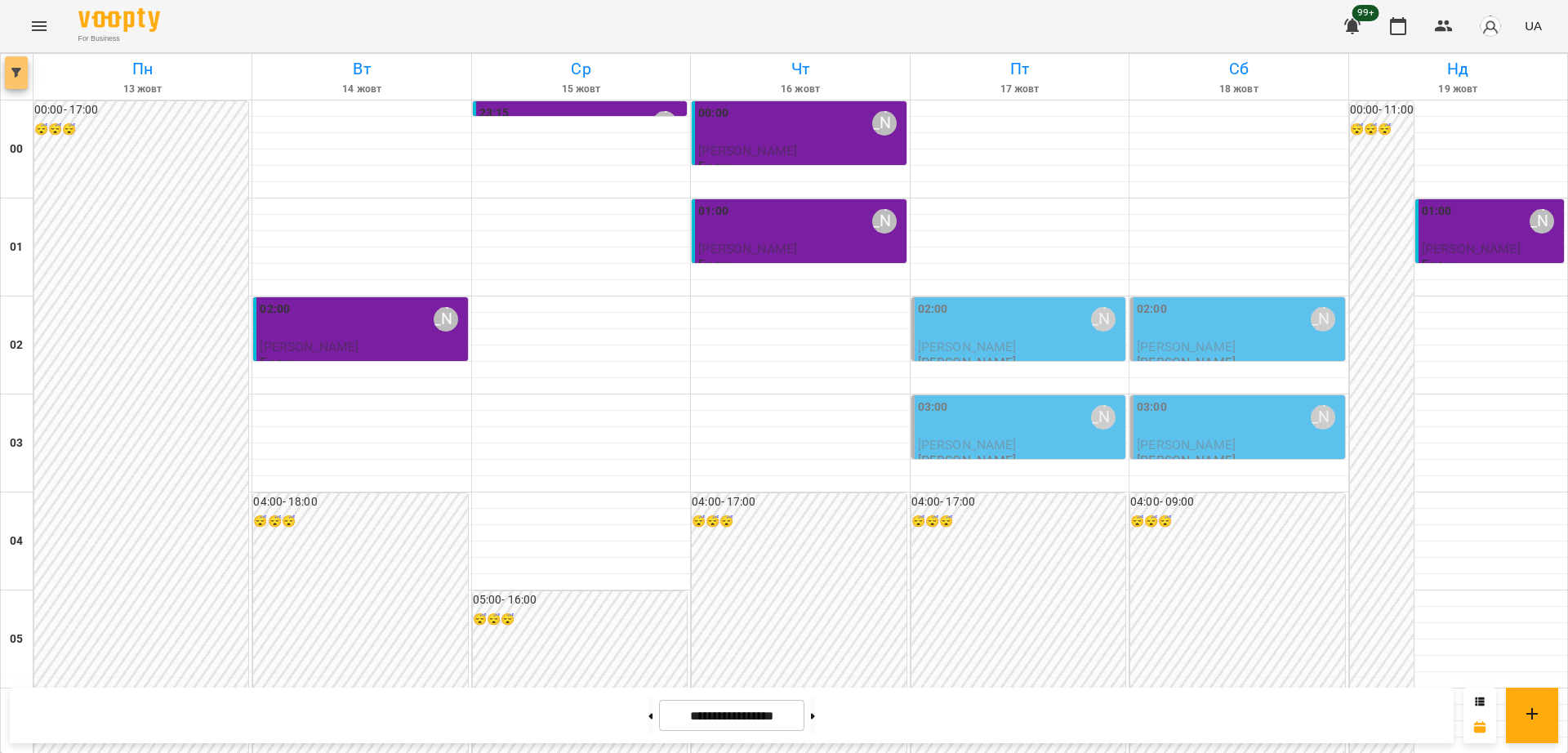
click at [16, 79] on button "button" at bounding box center [16, 73] width 23 height 33
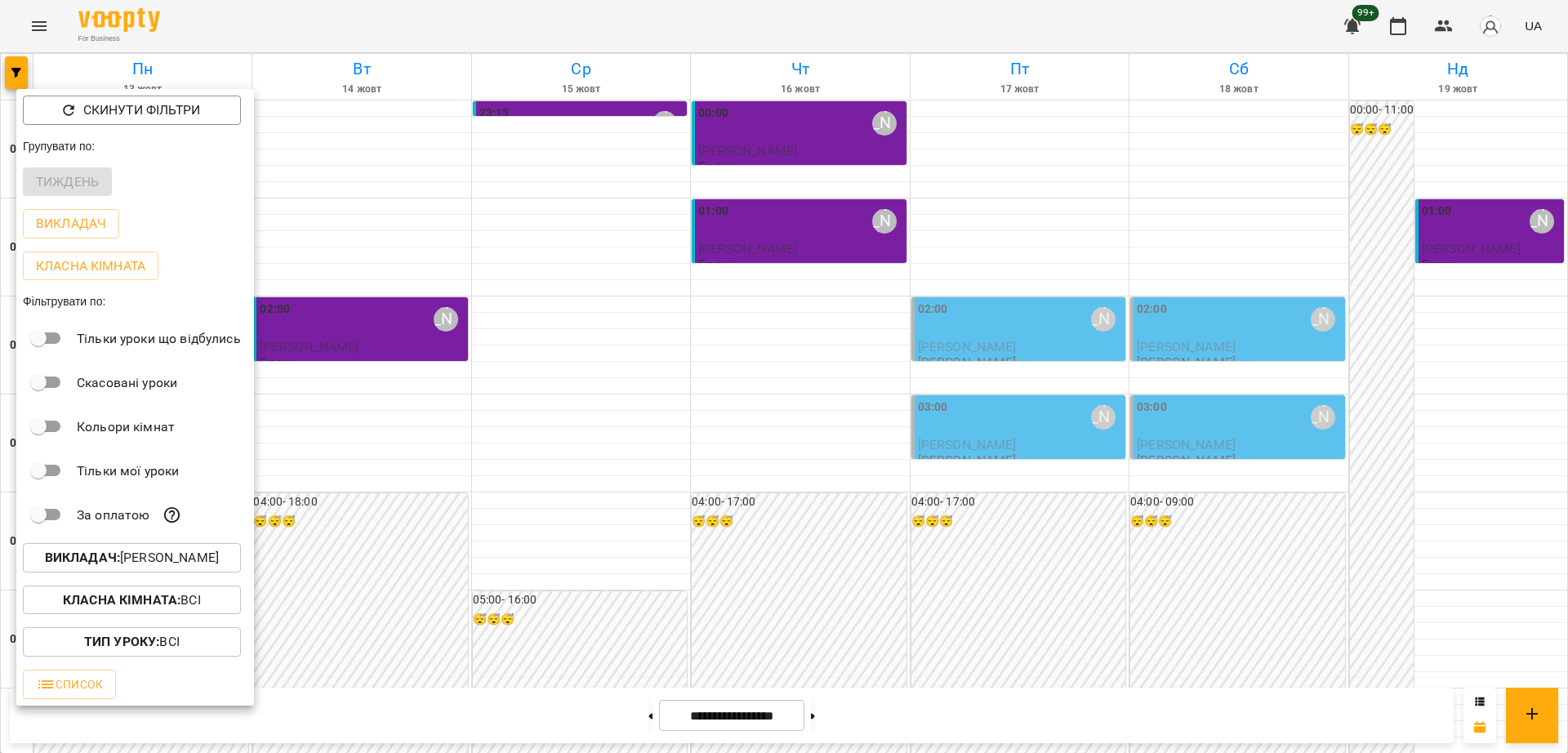
click at [169, 563] on p "Викладач : [PERSON_NAME]" at bounding box center [131, 558] width 174 height 19
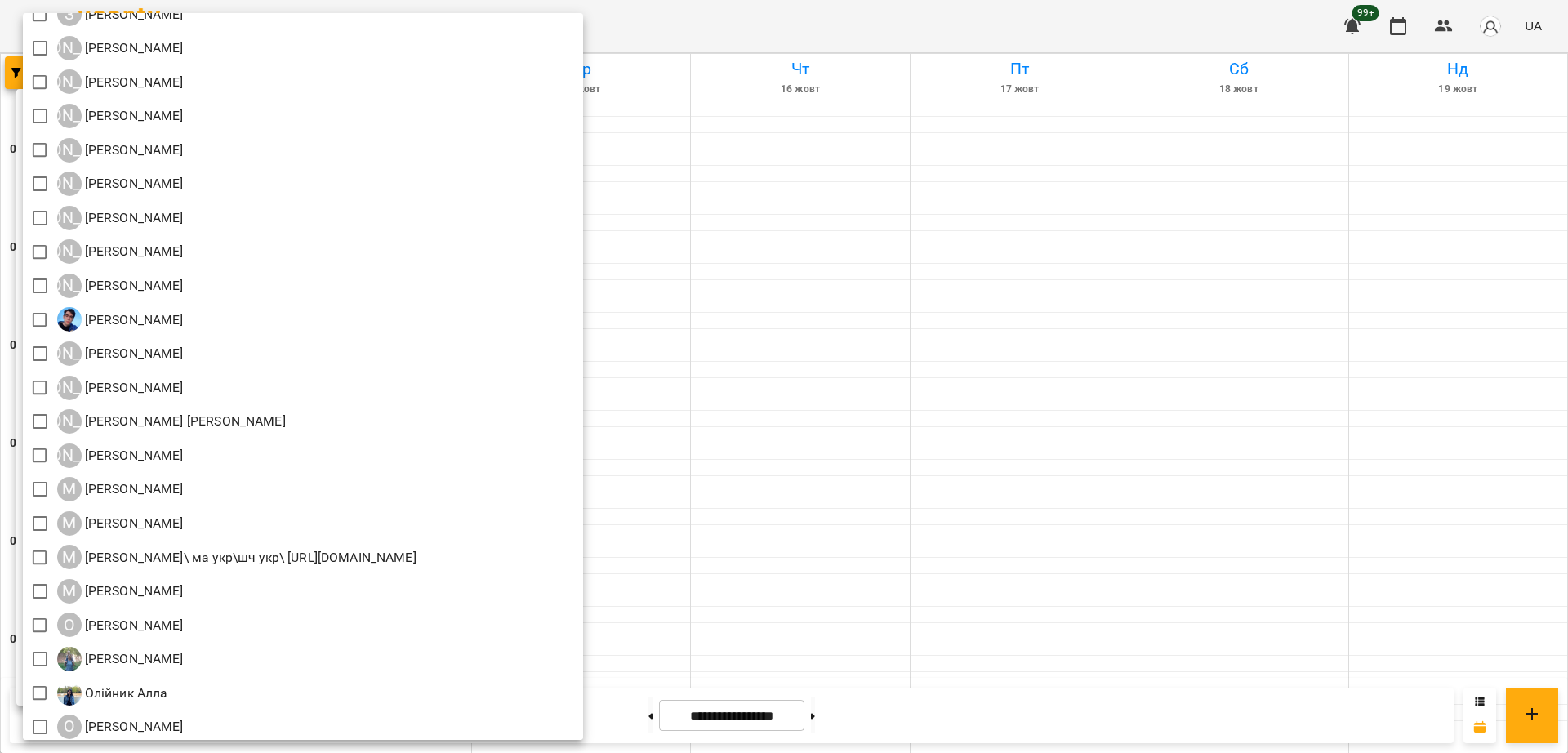
scroll to position [1152, 0]
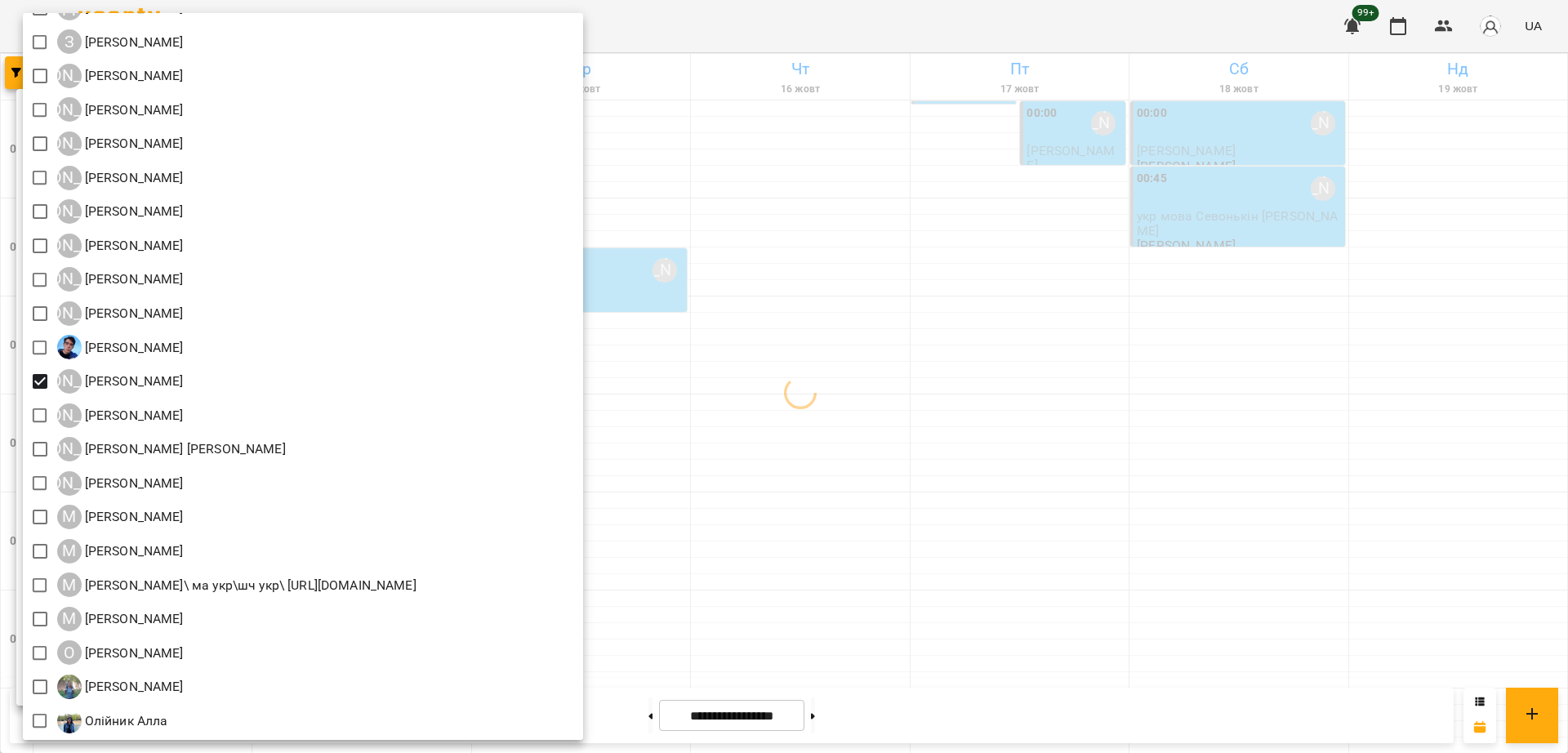
click at [795, 30] on div at bounding box center [784, 376] width 1568 height 753
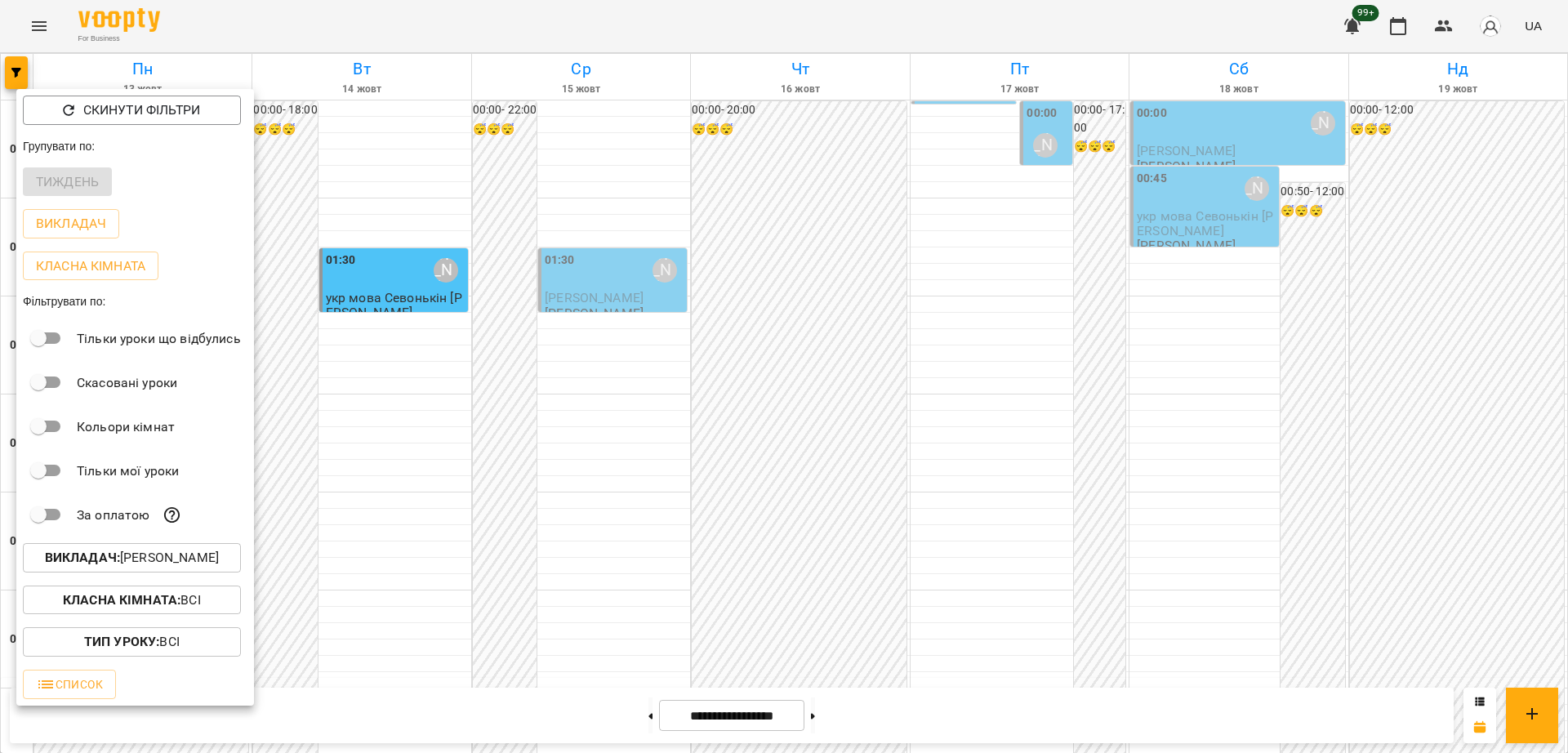
drag, startPoint x: 1568, startPoint y: 191, endPoint x: 1568, endPoint y: 235, distance: 44.0
click at [1568, 235] on div at bounding box center [784, 376] width 1568 height 753
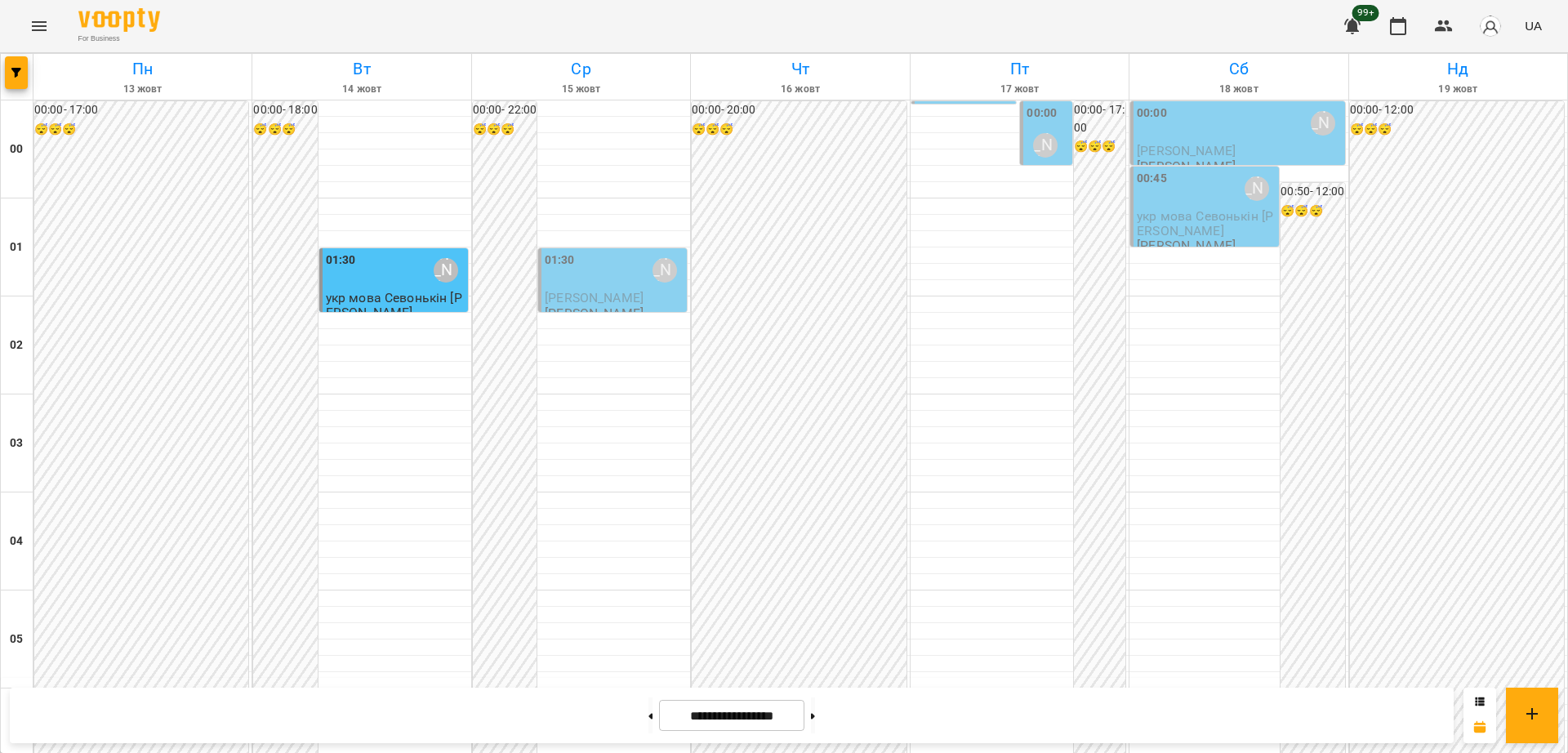
scroll to position [0, 0]
click at [1042, 121] on label "00:00" at bounding box center [1041, 114] width 30 height 18
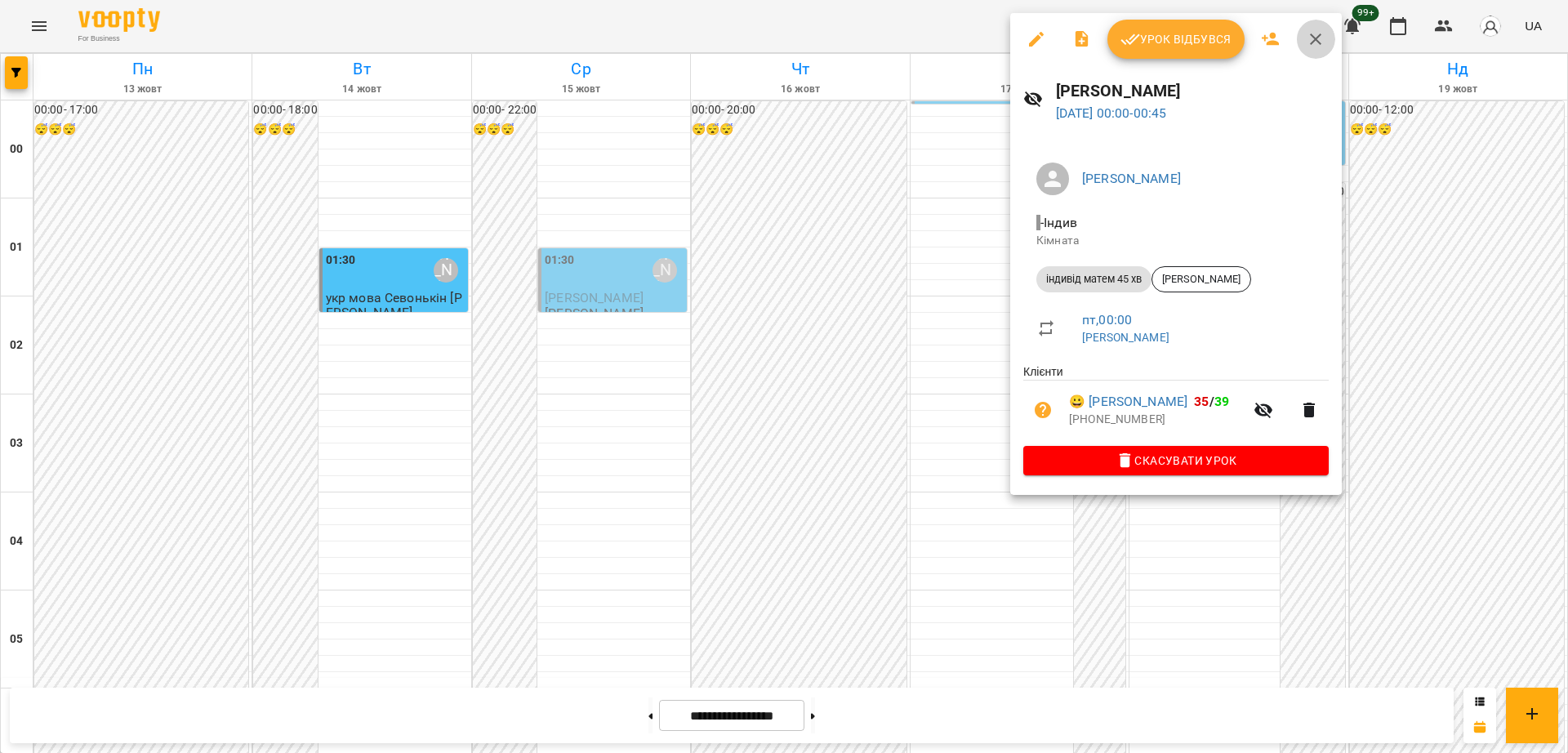
click at [1309, 47] on icon "button" at bounding box center [1316, 39] width 19 height 19
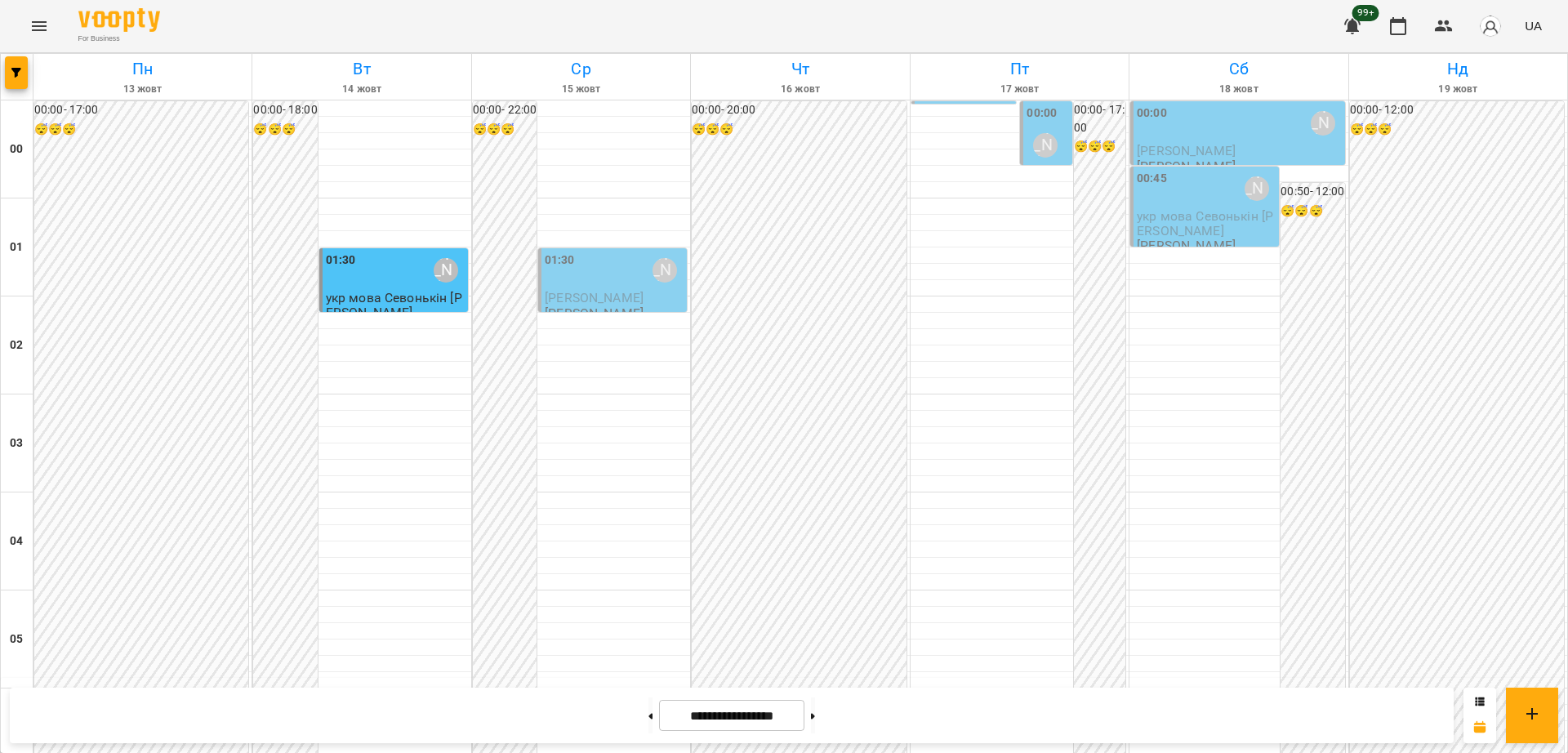
scroll to position [1774, 0]
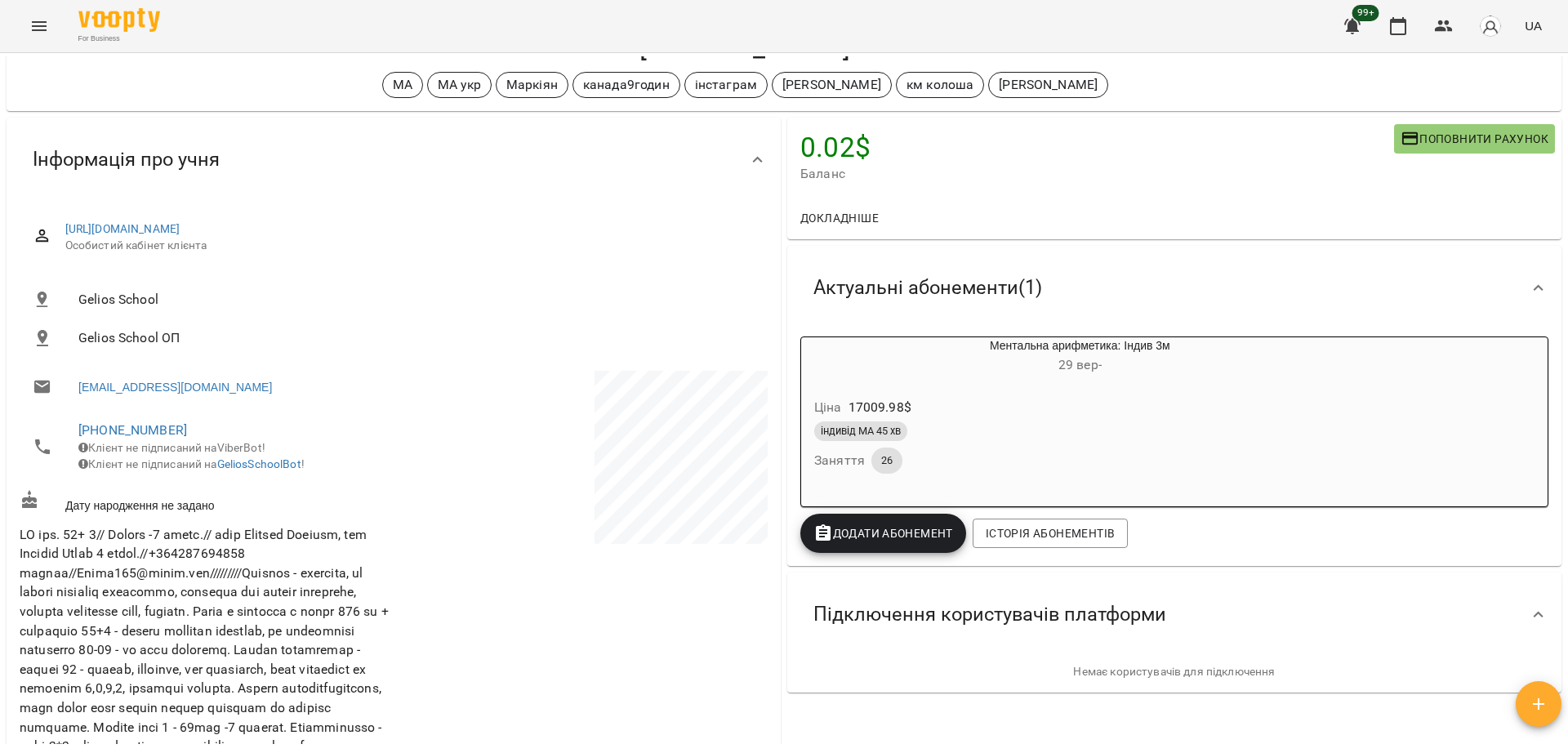
scroll to position [102, 0]
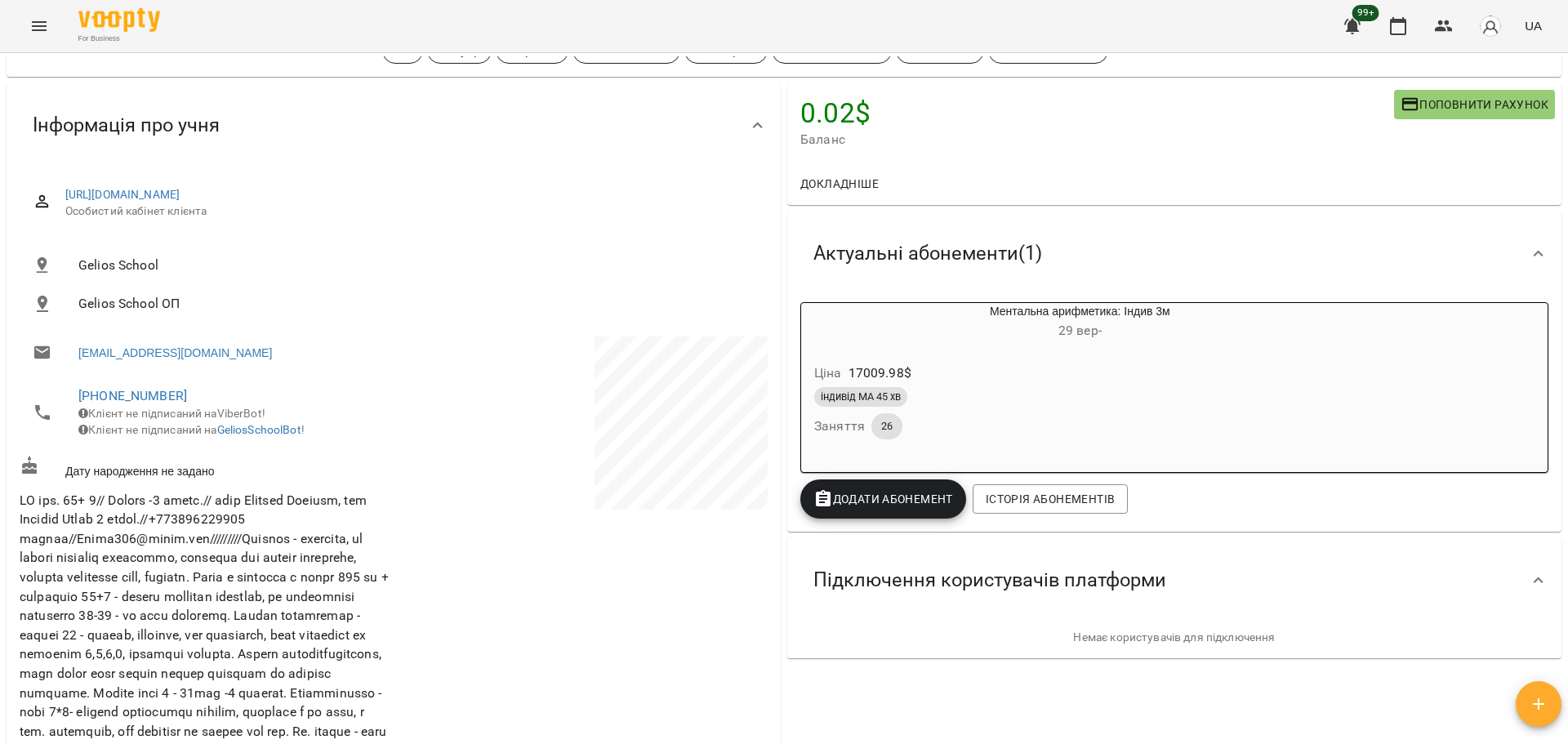
scroll to position [102, 0]
click at [980, 700] on div "0.02 $ Баланс Поповнити рахунок Докладніше 0.020000000000436557 $ Абонементи 0.…" at bounding box center [1174, 768] width 781 height 1374
